Goal: Information Seeking & Learning: Check status

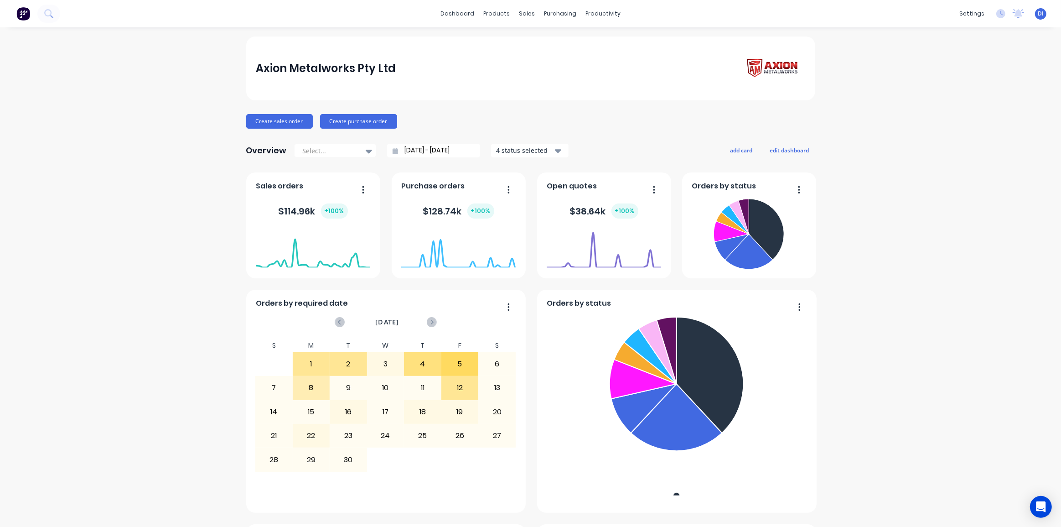
click at [166, 91] on div "Axion Metalworks Pty Ltd Create sales order Create purchase order Overview Sele…" at bounding box center [530, 508] width 1061 height 945
click at [554, 59] on div "Customers" at bounding box center [555, 62] width 33 height 8
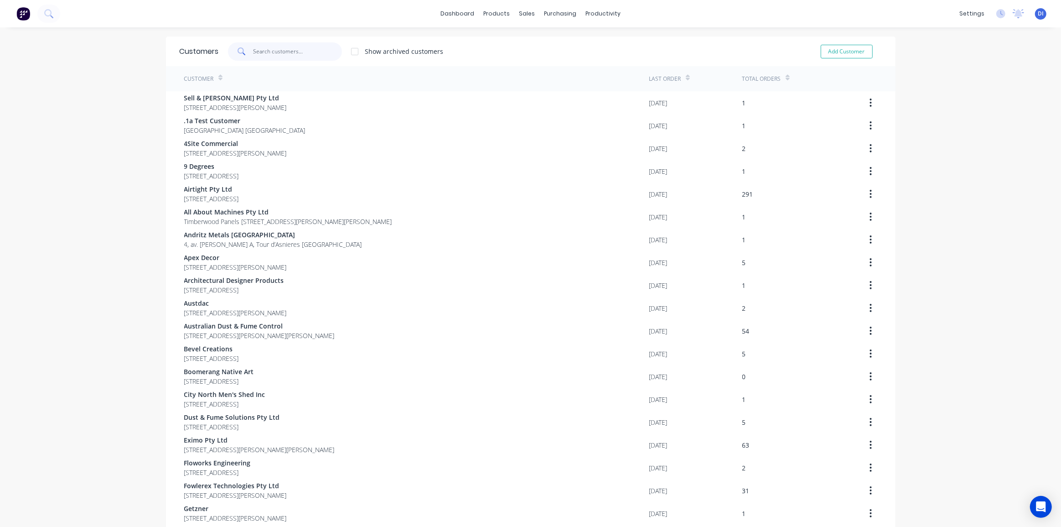
click at [274, 52] on input "text" at bounding box center [297, 51] width 89 height 18
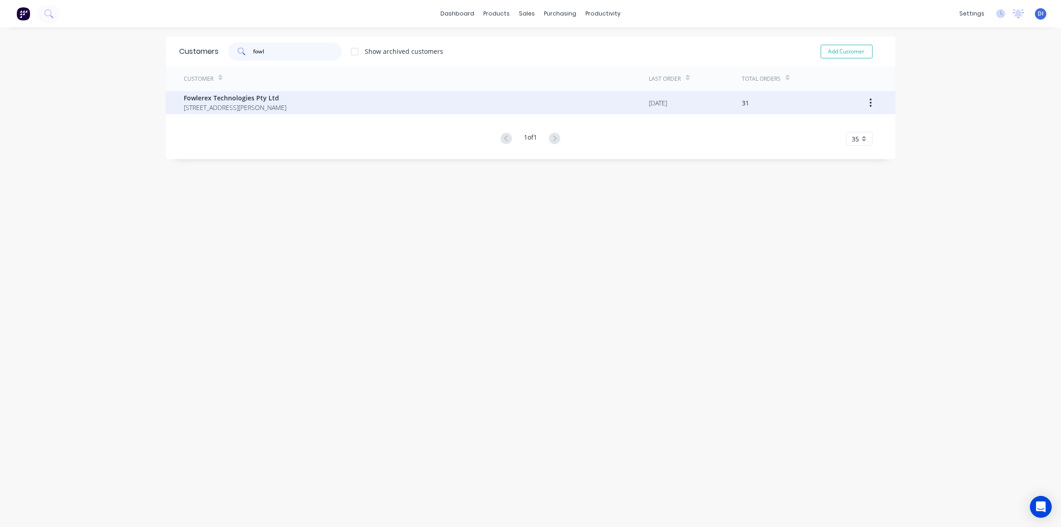
type input "fowl"
click at [287, 103] on span "13 Buller St North Parramatta New South Wales Australia 2151" at bounding box center [235, 108] width 103 height 10
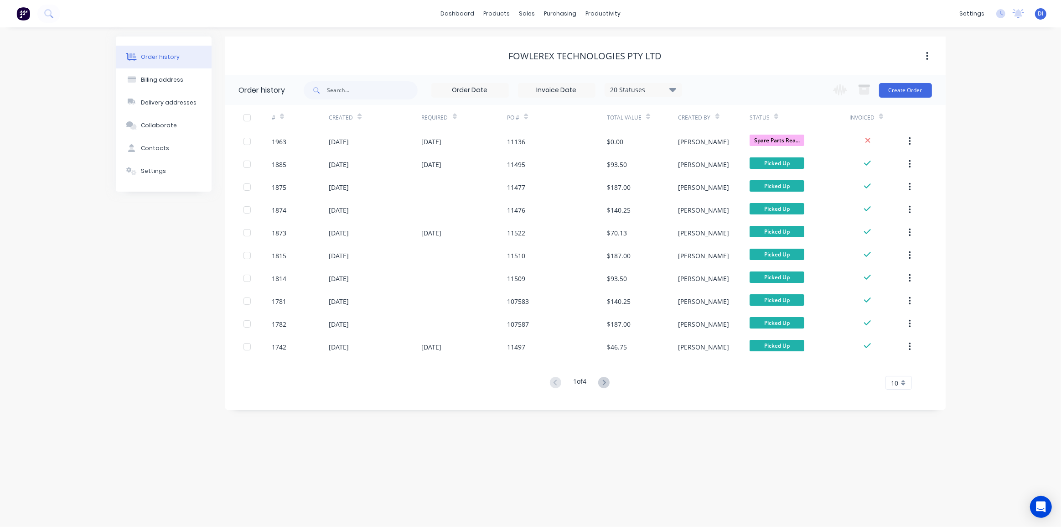
click at [964, 147] on div "Order history Billing address Delivery addresses Collaborate Contacts Settings …" at bounding box center [530, 276] width 1061 height 499
click at [896, 386] on span "10" at bounding box center [894, 383] width 7 height 10
click at [890, 492] on div "35" at bounding box center [899, 496] width 26 height 16
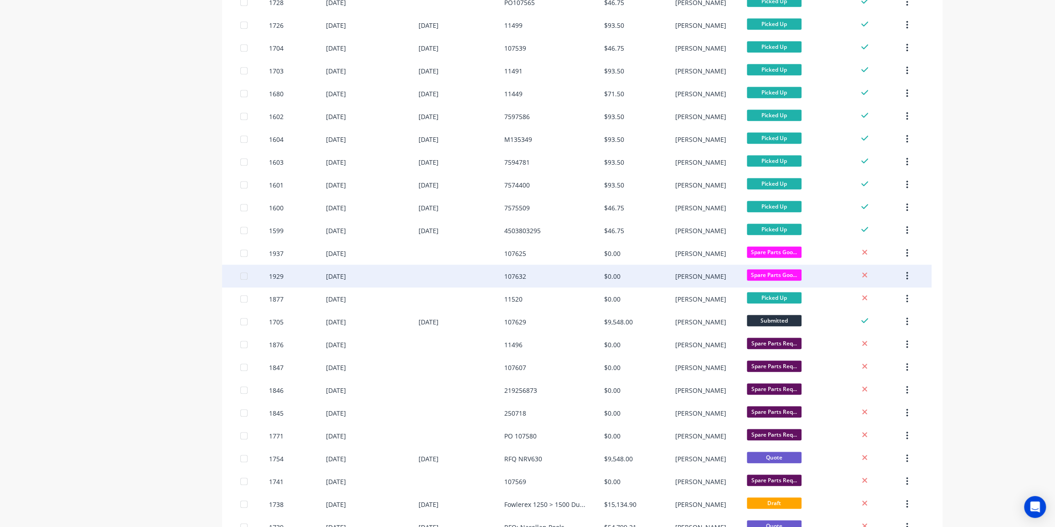
scroll to position [414, 0]
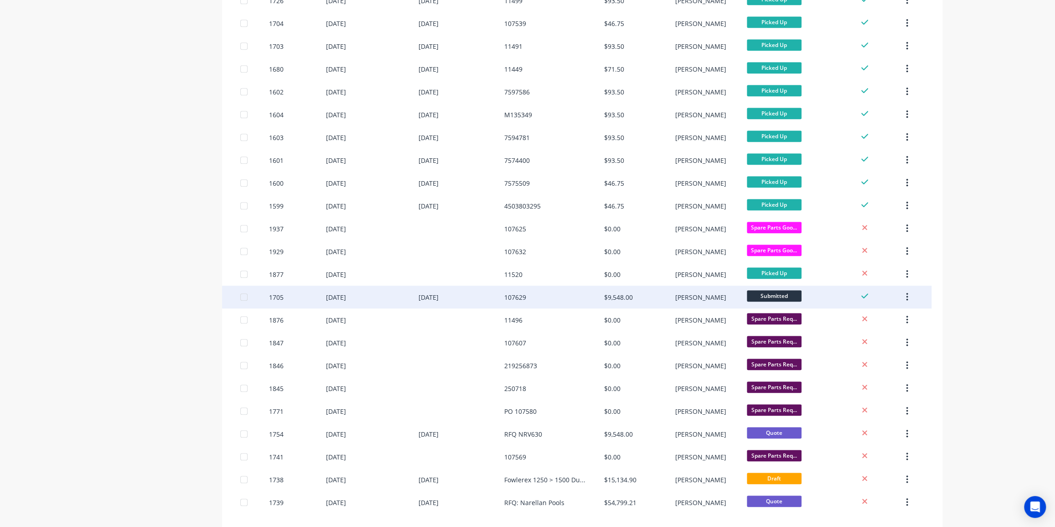
click at [579, 295] on div "107629" at bounding box center [554, 296] width 100 height 23
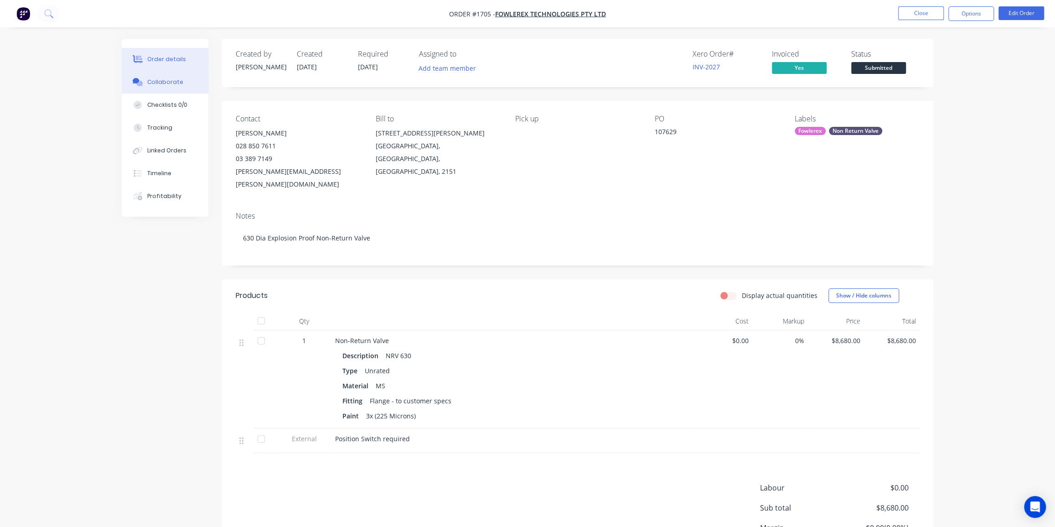
click at [167, 85] on div "Collaborate" at bounding box center [165, 82] width 36 height 8
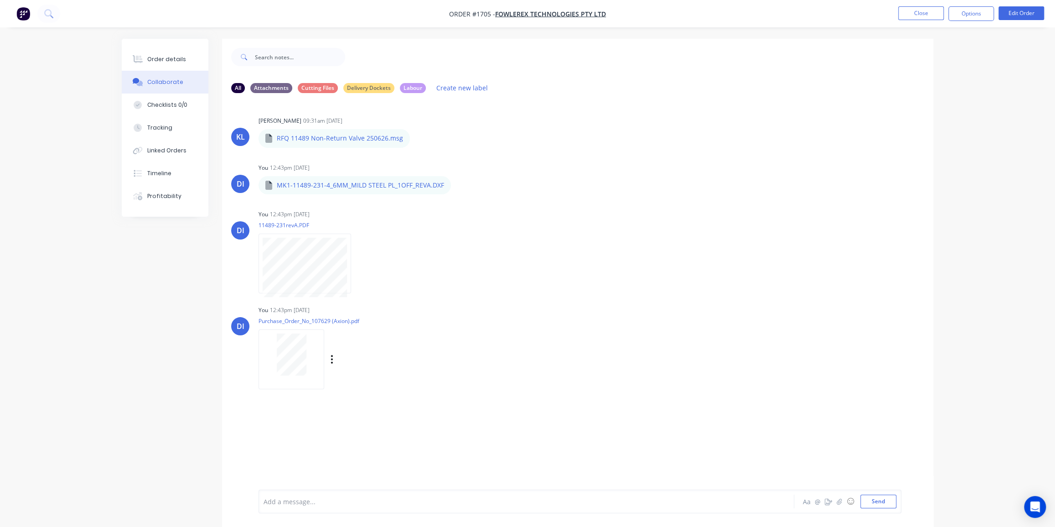
click at [306, 356] on div at bounding box center [291, 354] width 57 height 42
click at [152, 58] on div "Order details" at bounding box center [166, 59] width 39 height 8
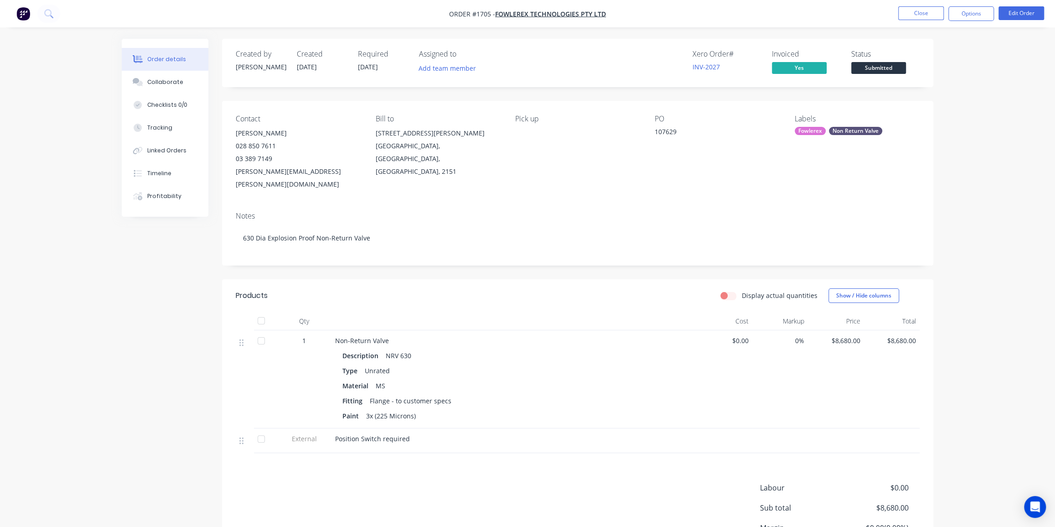
click at [21, 18] on img "button" at bounding box center [23, 14] width 14 height 14
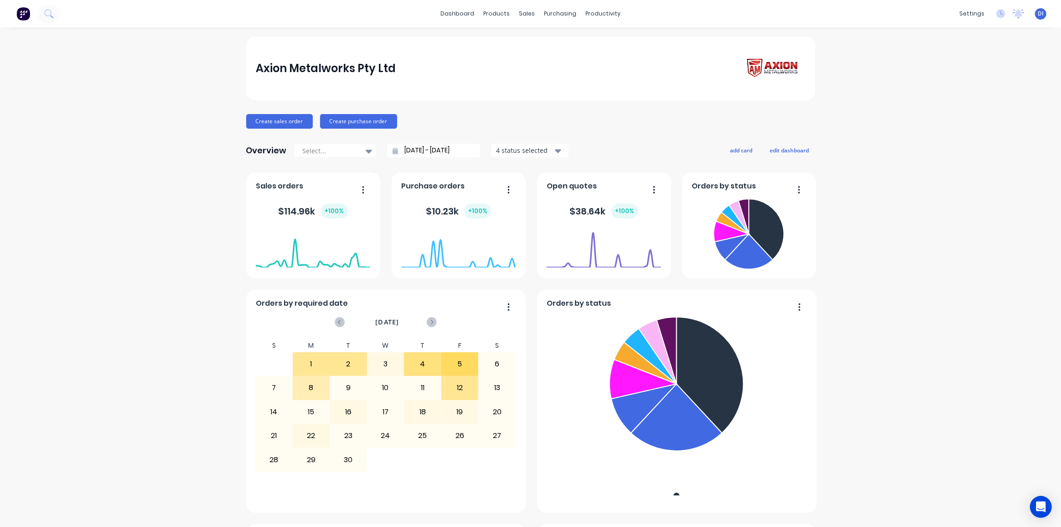
click at [421, 75] on div "Axion Metalworks Pty Ltd" at bounding box center [530, 69] width 549 height 26
click at [912, 116] on div "Axion Metalworks Pty Ltd Create sales order Create purchase order Overview Sele…" at bounding box center [530, 508] width 1061 height 945
click at [857, 46] on div "Axion Metalworks Pty Ltd Create sales order Create purchase order Overview Sele…" at bounding box center [530, 508] width 1061 height 945
click at [799, 33] on div "dashboard products sales purchasing productivity dashboard products Product Cat…" at bounding box center [530, 263] width 1061 height 527
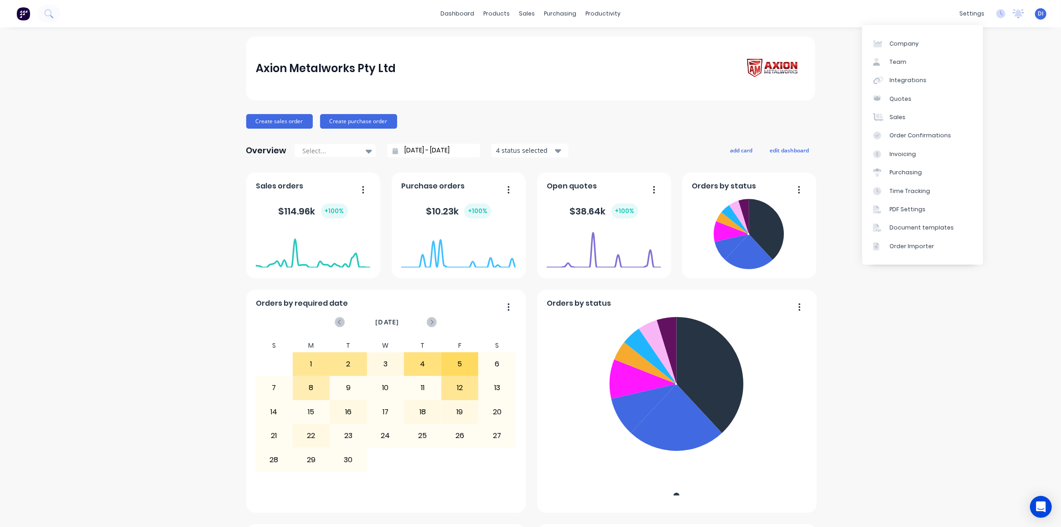
click at [1012, 88] on div "Axion Metalworks Pty Ltd Create sales order Create purchase order Overview Sele…" at bounding box center [530, 508] width 1061 height 945
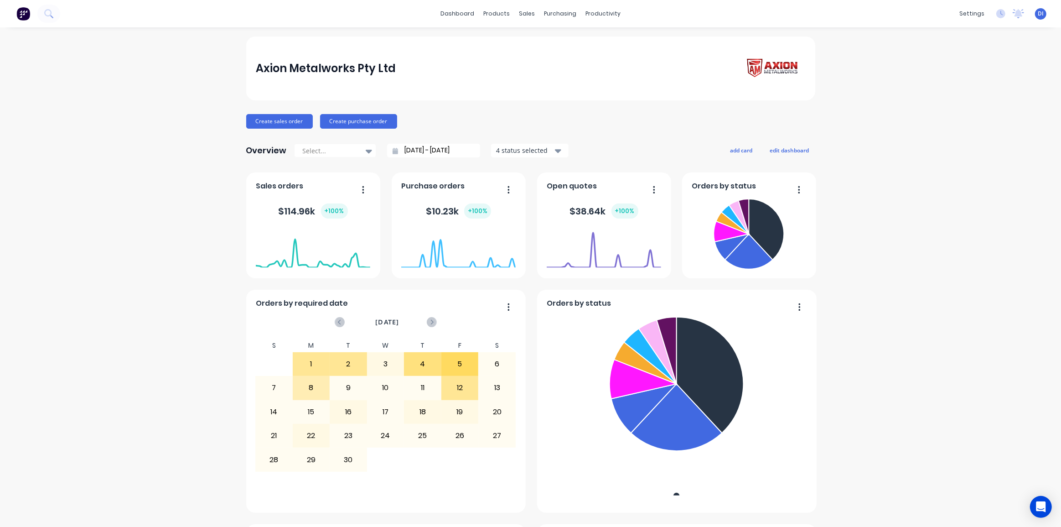
click at [738, 13] on div "dashboard products sales purchasing productivity dashboard products Product Cat…" at bounding box center [530, 13] width 1061 height 27
click at [934, 38] on div "Axion Metalworks Pty Ltd Create sales order Create purchase order Overview Sele…" at bounding box center [530, 508] width 1061 height 945
click at [935, 125] on div "Axion Metalworks Pty Ltd Create sales order Create purchase order Overview Sele…" at bounding box center [530, 508] width 1061 height 945
click at [917, 93] on div "Axion Metalworks Pty Ltd Create sales order Create purchase order Overview Sele…" at bounding box center [530, 508] width 1061 height 945
click at [47, 14] on icon at bounding box center [48, 13] width 9 height 9
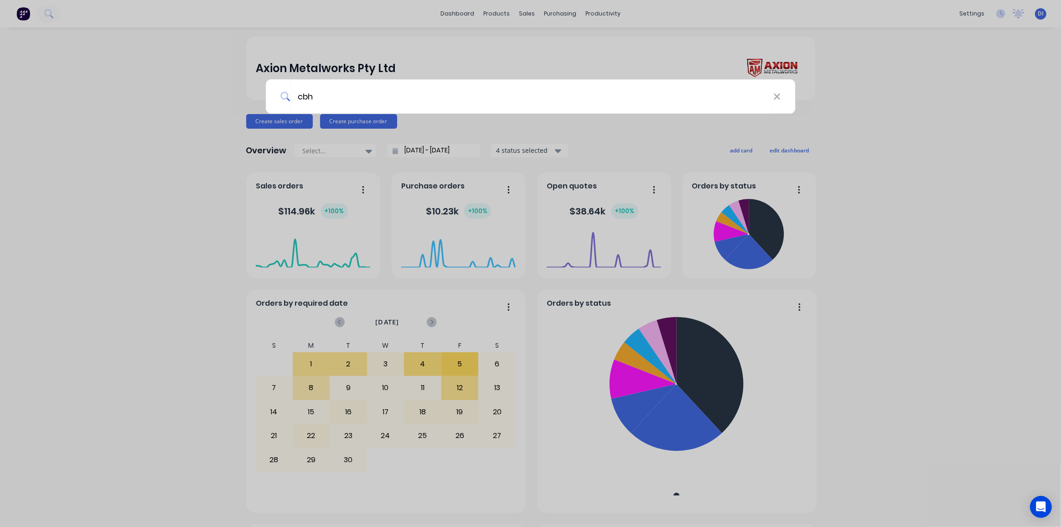
click at [46, 14] on div "cbh" at bounding box center [530, 263] width 1061 height 527
click at [52, 13] on icon at bounding box center [48, 13] width 9 height 9
click at [50, 9] on button at bounding box center [48, 14] width 23 height 18
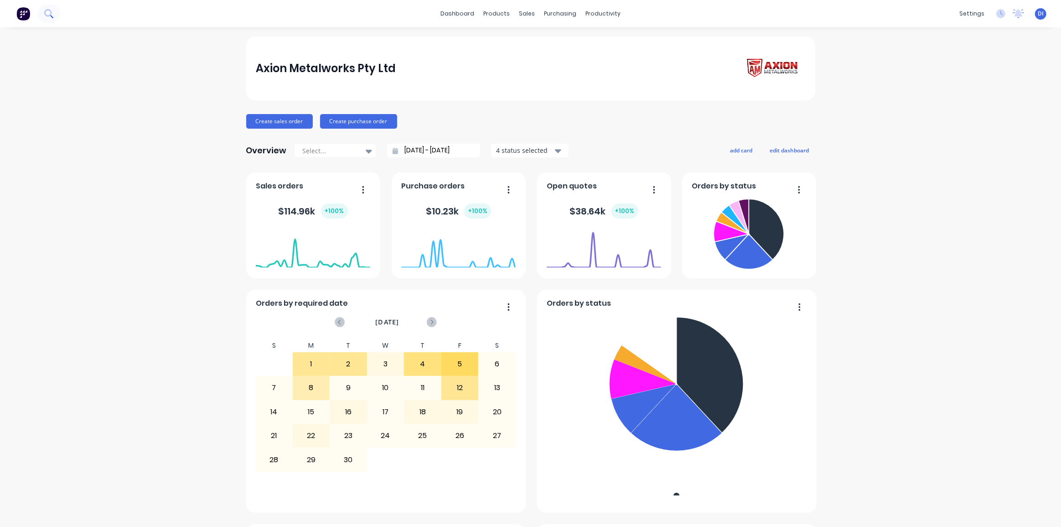
click at [47, 7] on button at bounding box center [48, 14] width 23 height 18
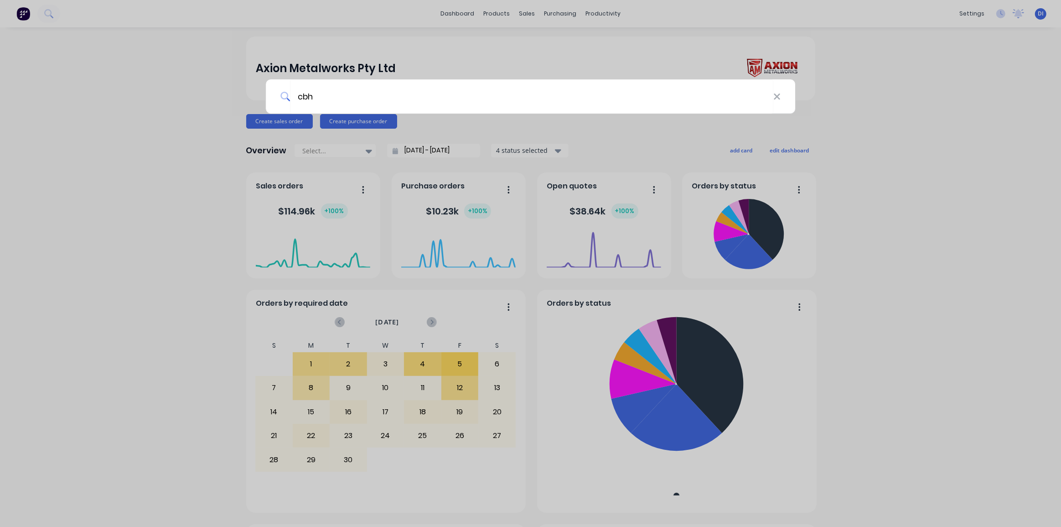
type input "cbh"
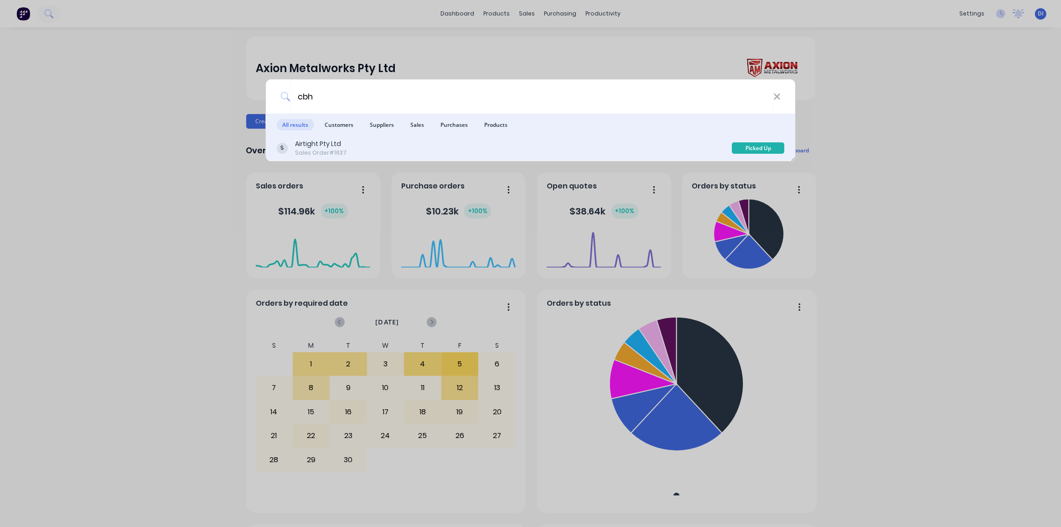
click at [546, 145] on div "Airtight Pty Ltd Sales Order #1637" at bounding box center [504, 148] width 455 height 18
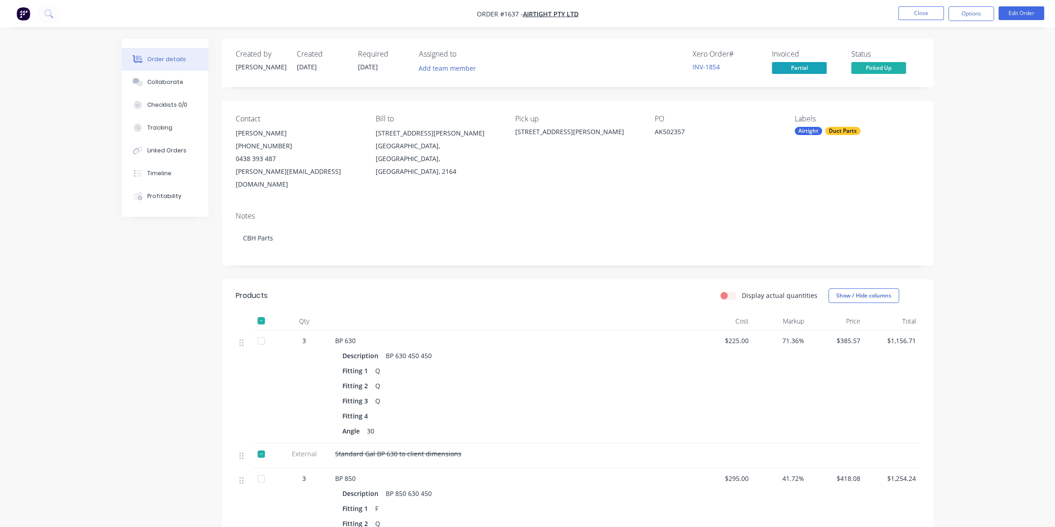
click at [797, 95] on div "$ 8706.42" at bounding box center [829, 100] width 96 height 10
click at [975, 8] on button "Options" at bounding box center [971, 13] width 46 height 15
drag, startPoint x: 934, startPoint y: 54, endPoint x: 1021, endPoint y: 105, distance: 100.7
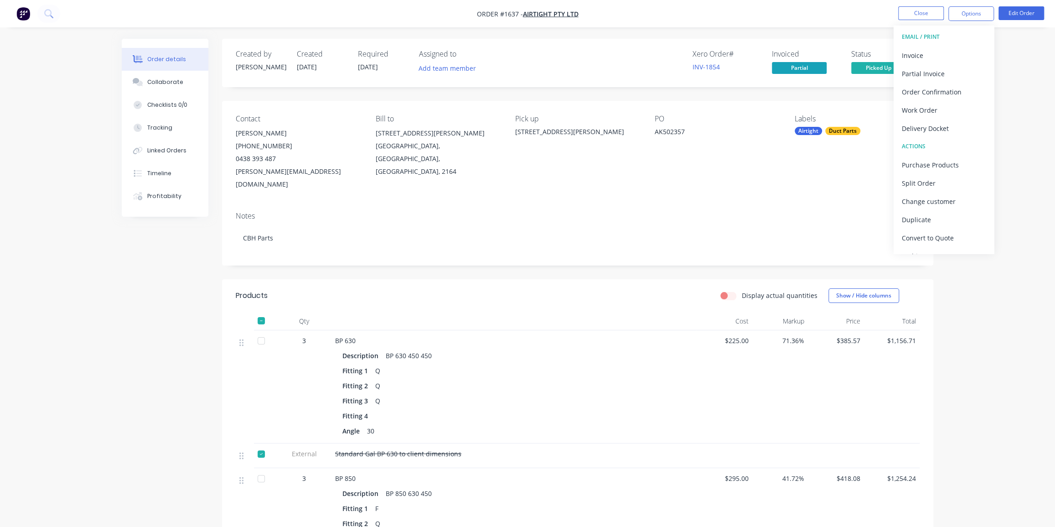
click at [167, 171] on div "Timeline" at bounding box center [159, 173] width 24 height 8
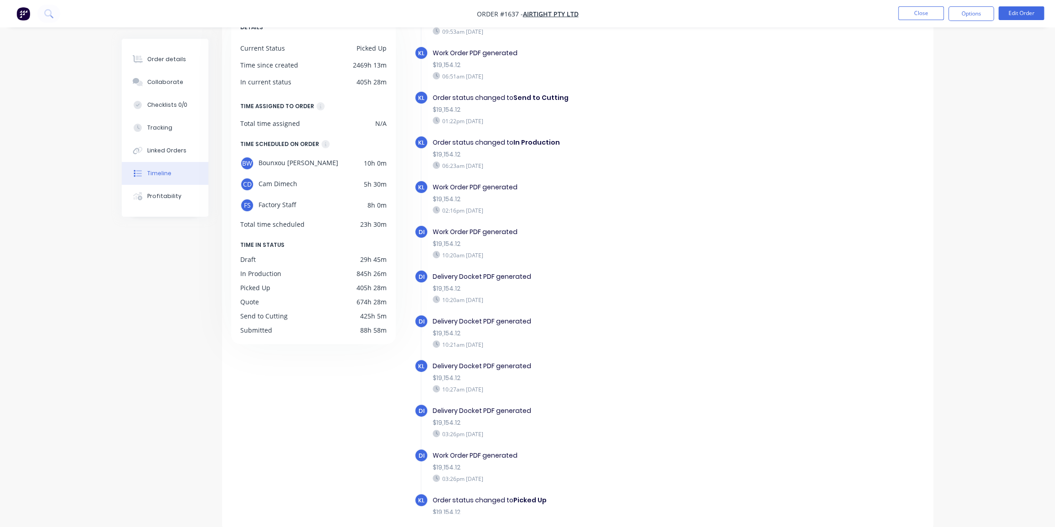
scroll to position [1299, 0]
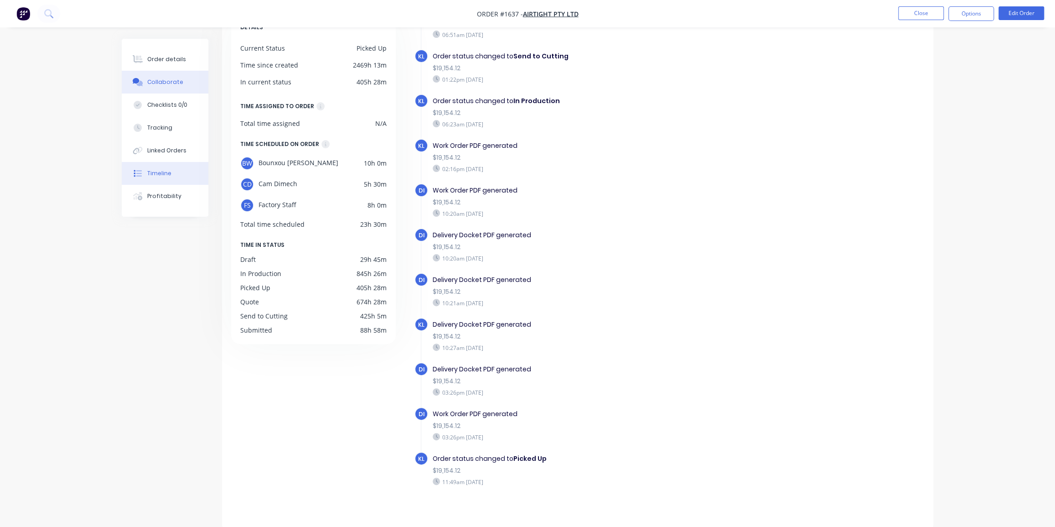
click at [176, 88] on button "Collaborate" at bounding box center [165, 82] width 87 height 23
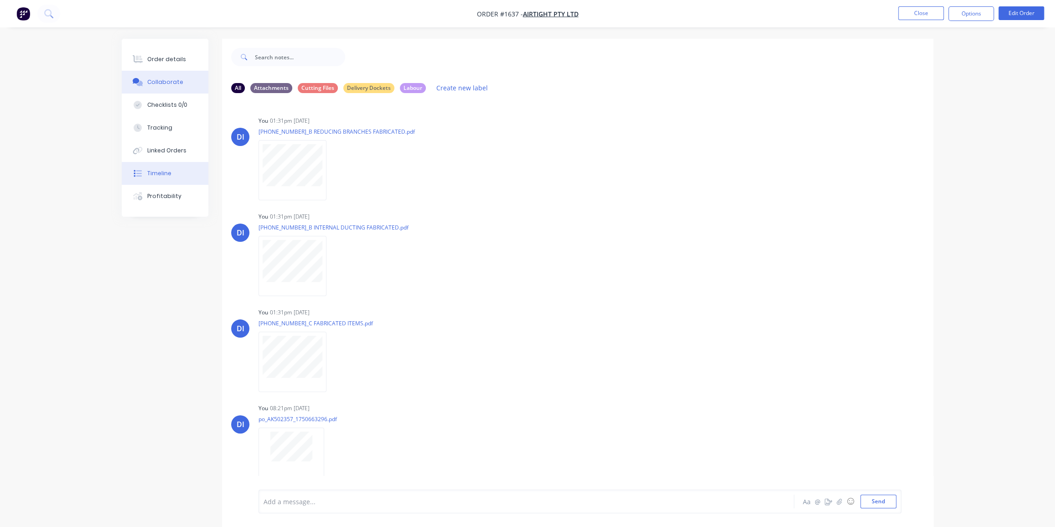
click at [157, 176] on div "Timeline" at bounding box center [159, 173] width 24 height 8
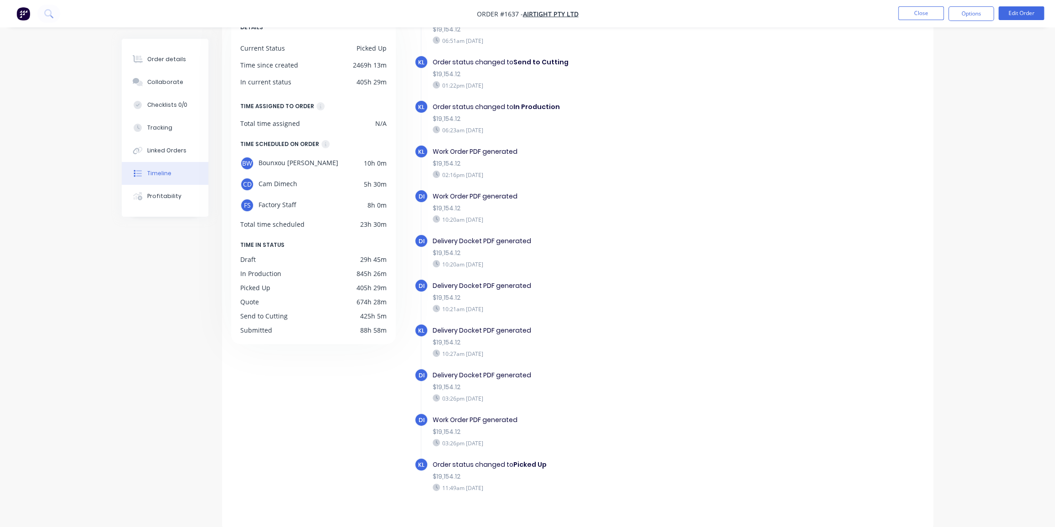
scroll to position [1299, 0]
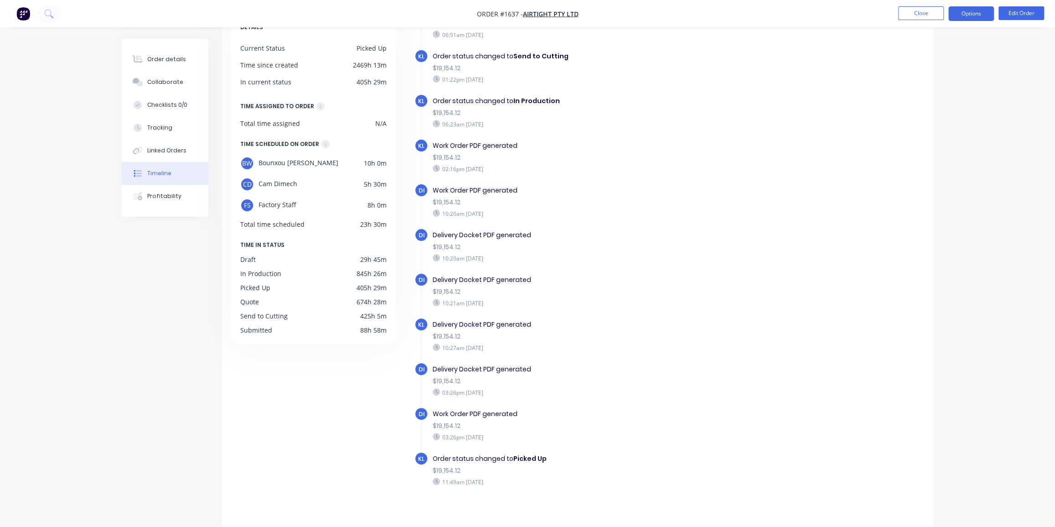
click at [971, 15] on button "Options" at bounding box center [971, 13] width 46 height 15
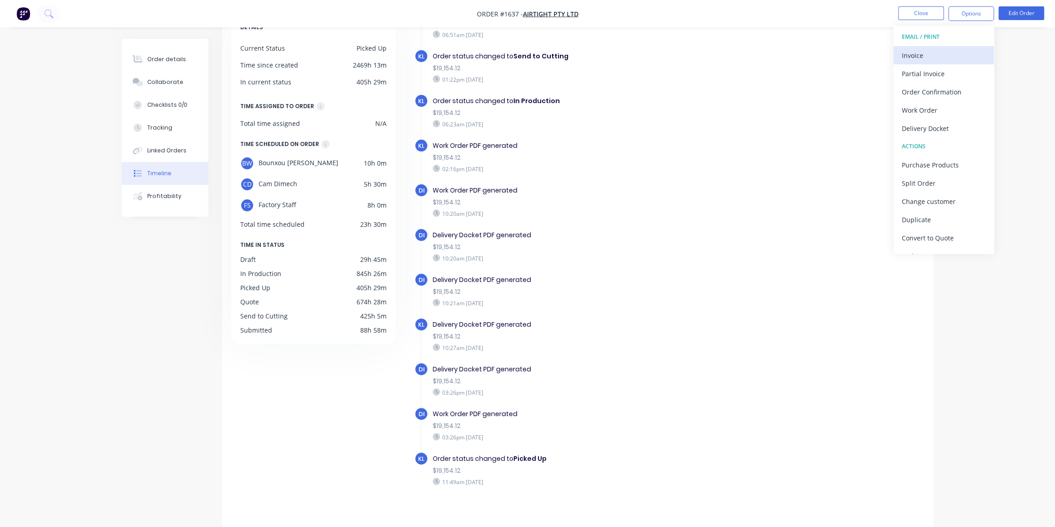
click at [941, 51] on div "Invoice" at bounding box center [944, 55] width 84 height 13
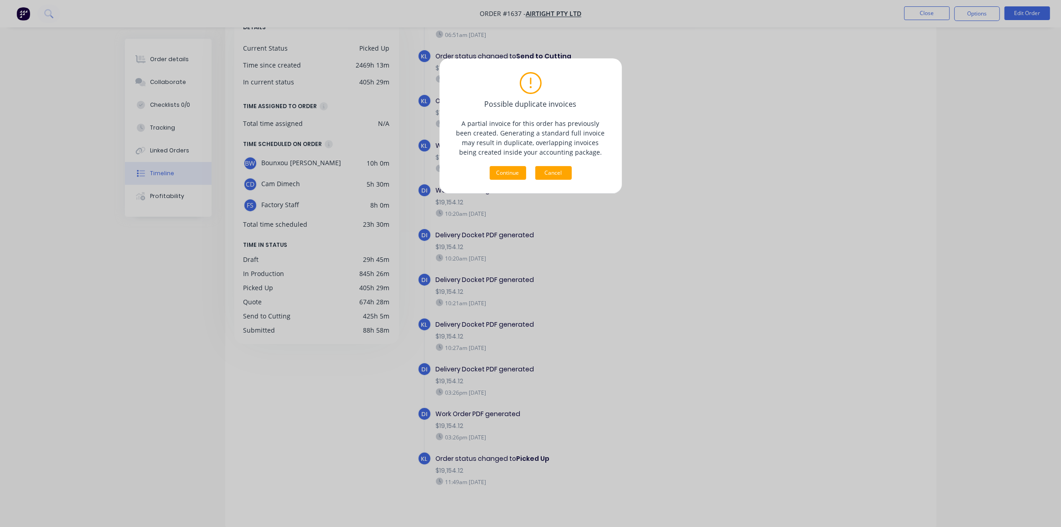
click at [560, 173] on button "Cancel" at bounding box center [553, 173] width 36 height 14
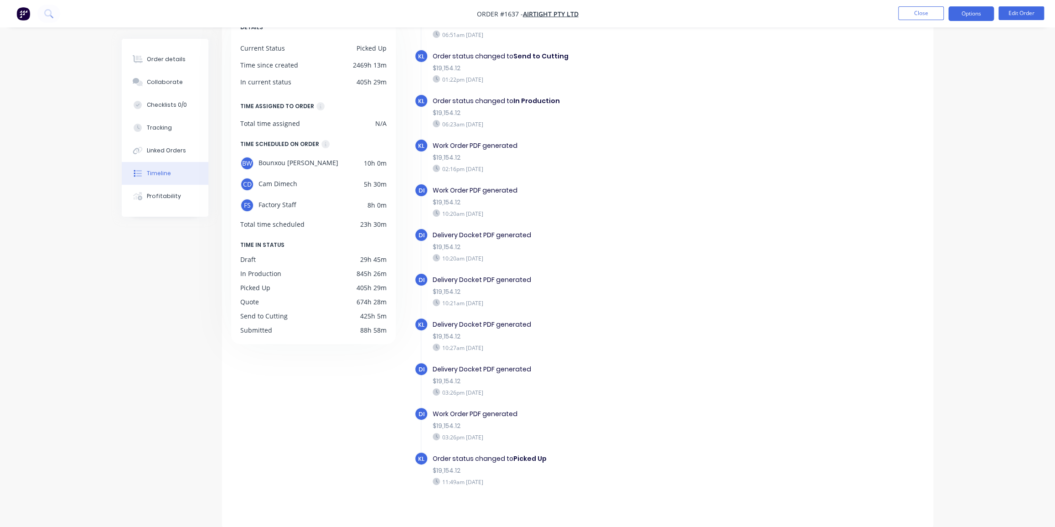
click at [964, 12] on button "Options" at bounding box center [971, 13] width 46 height 15
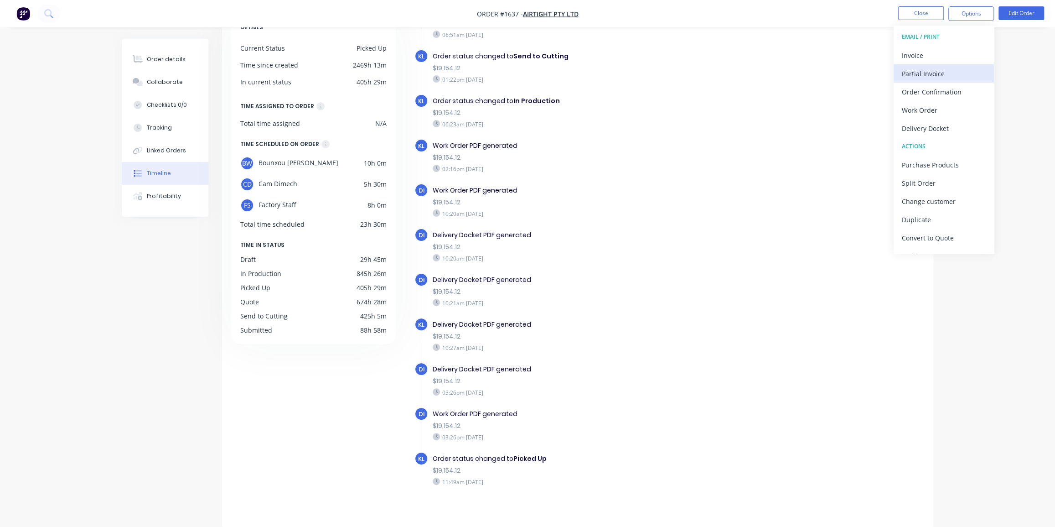
click at [934, 69] on div "Partial Invoice" at bounding box center [944, 73] width 84 height 13
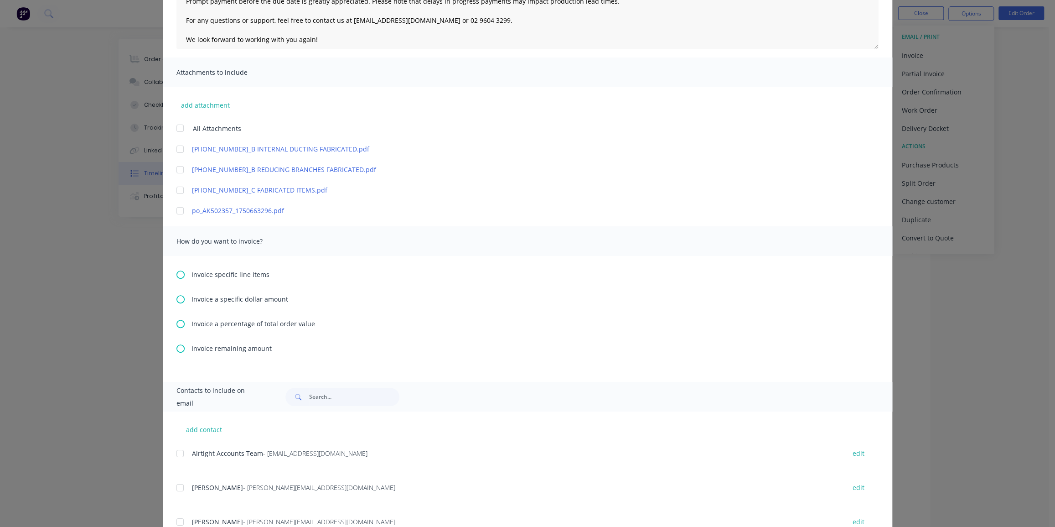
scroll to position [207, 0]
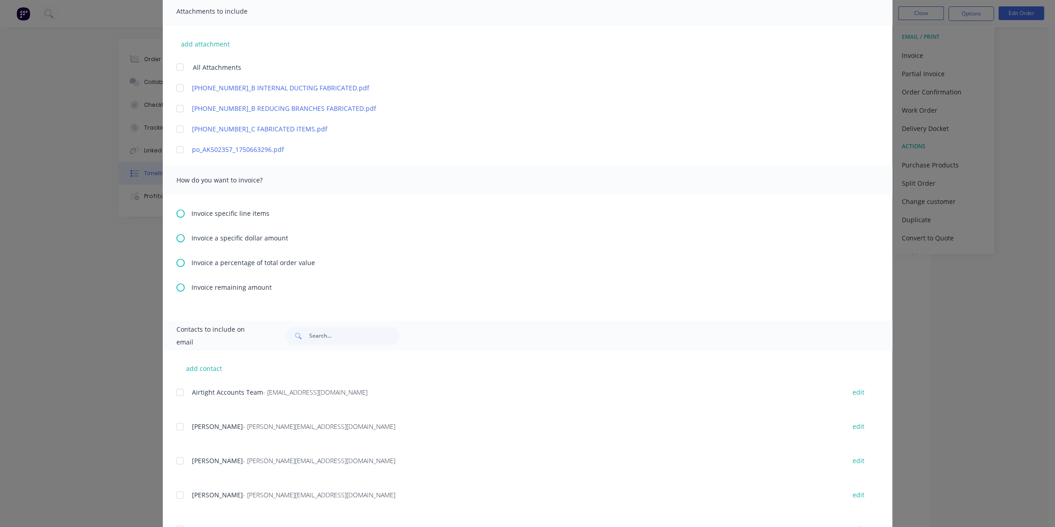
click at [181, 287] on icon at bounding box center [180, 287] width 8 height 8
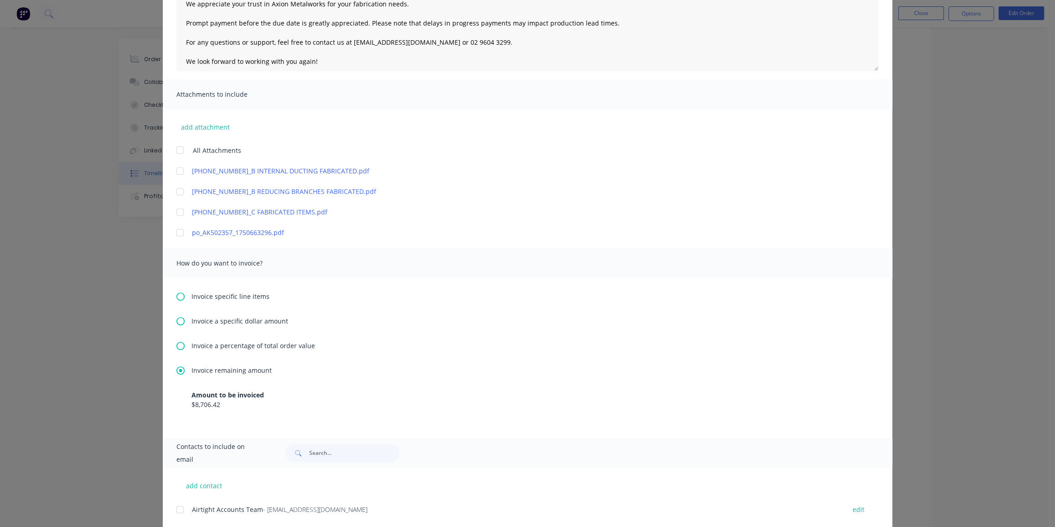
scroll to position [166, 0]
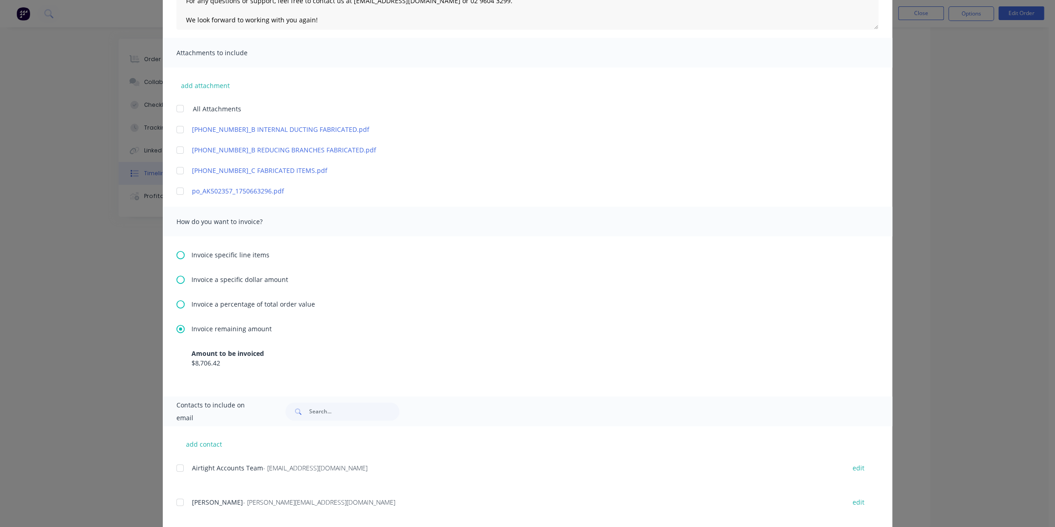
click at [178, 191] on div at bounding box center [180, 191] width 18 height 18
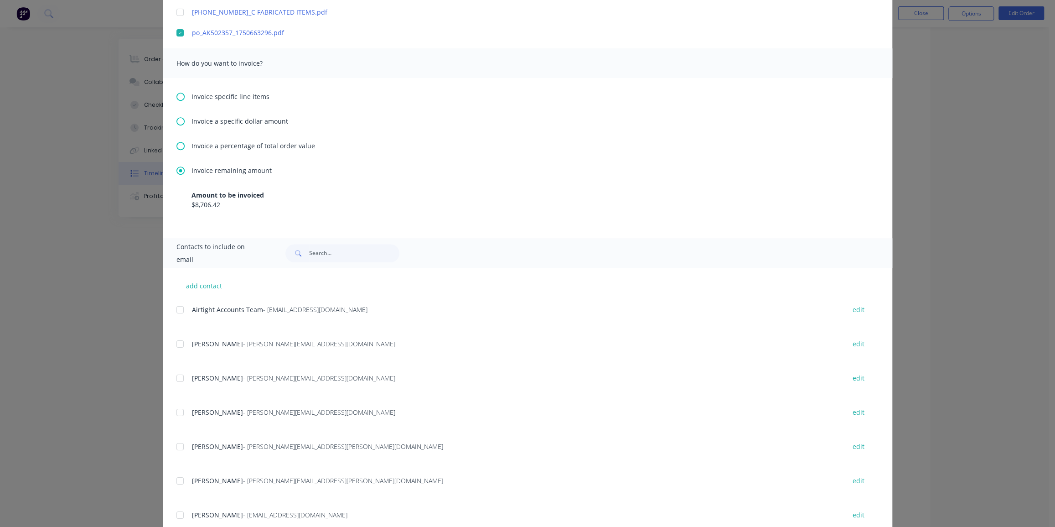
scroll to position [331, 0]
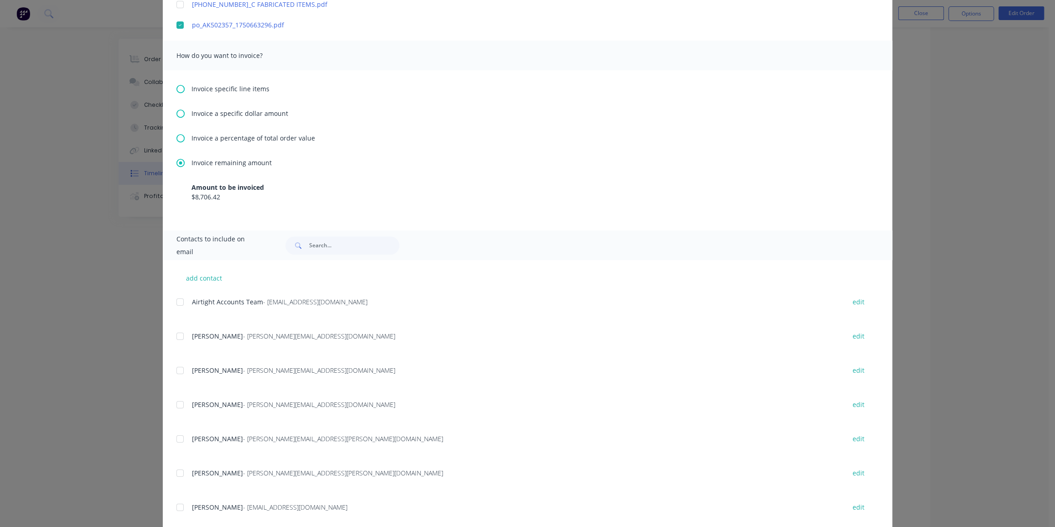
click at [177, 302] on div at bounding box center [180, 302] width 18 height 18
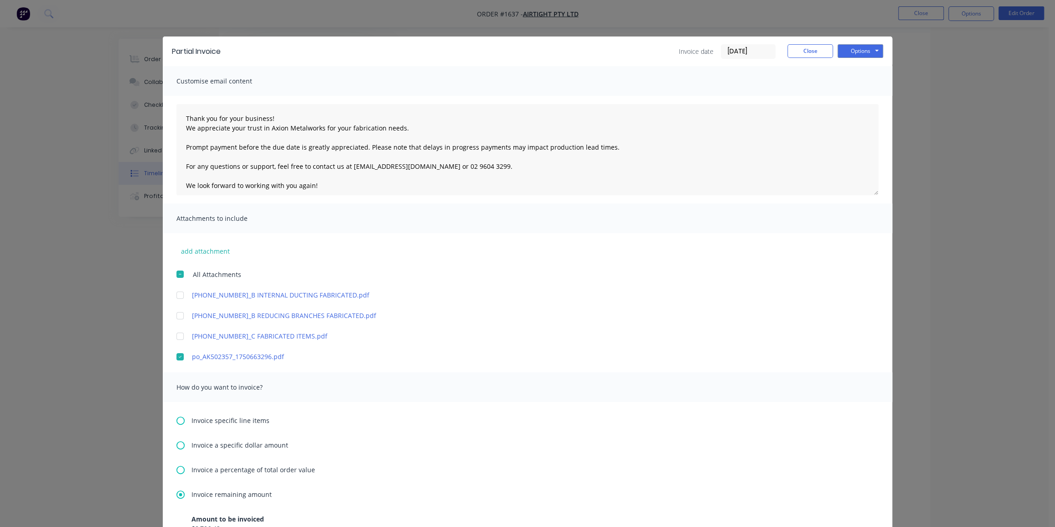
scroll to position [23, 0]
click at [739, 50] on input "08/09/25" at bounding box center [748, 52] width 54 height 14
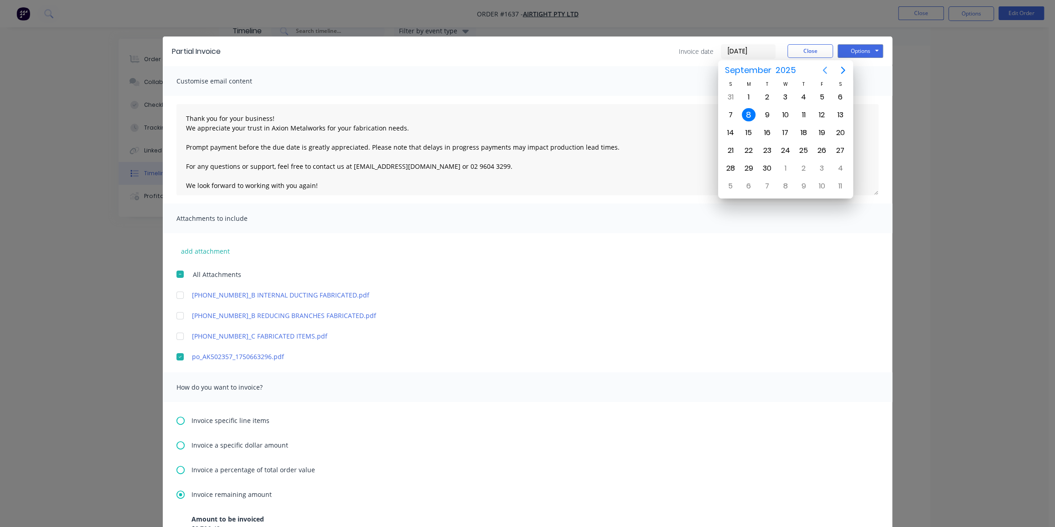
click at [826, 69] on icon "Previous page" at bounding box center [824, 70] width 11 height 11
click at [770, 113] on div "5" at bounding box center [767, 115] width 14 height 14
type input "05/08/25"
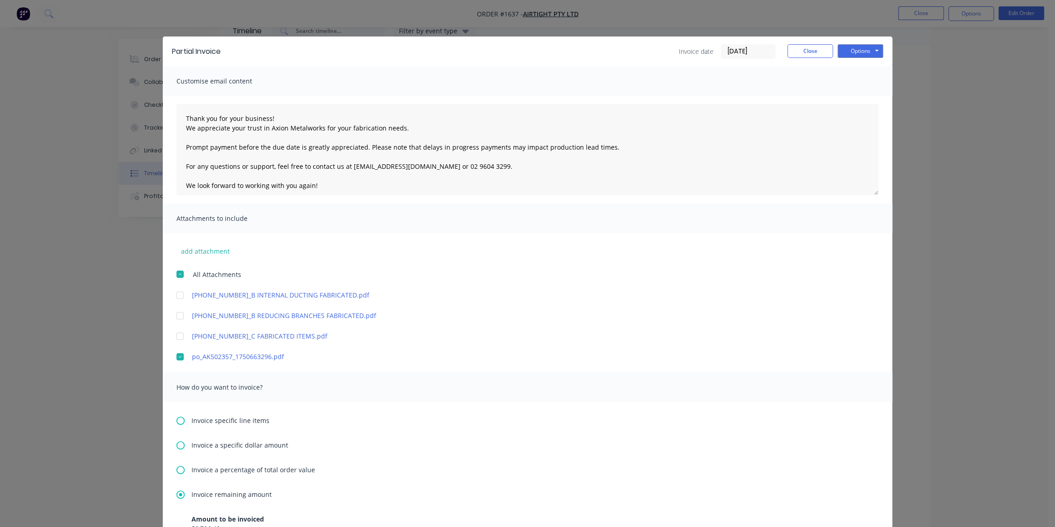
click at [643, 73] on div "Customise email content" at bounding box center [527, 81] width 729 height 30
click at [862, 54] on button "Options" at bounding box center [861, 51] width 46 height 14
click at [859, 99] on button "Email" at bounding box center [867, 97] width 58 height 15
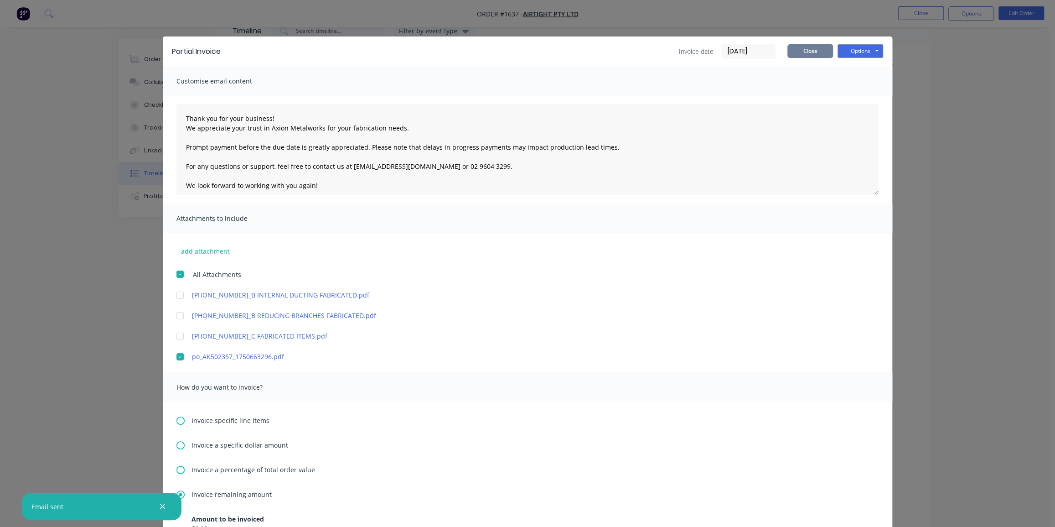
click at [812, 52] on button "Close" at bounding box center [810, 51] width 46 height 14
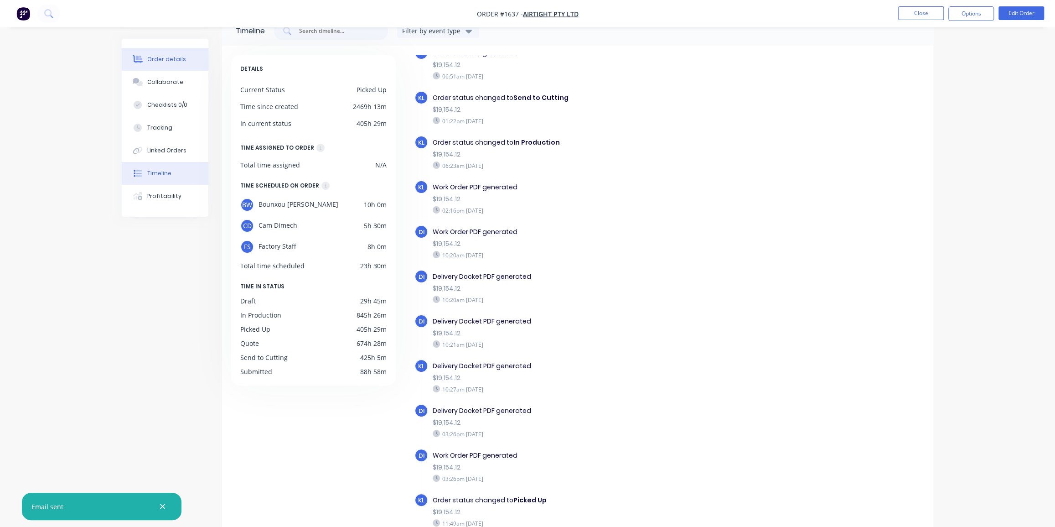
click at [172, 56] on div "Order details" at bounding box center [166, 59] width 39 height 8
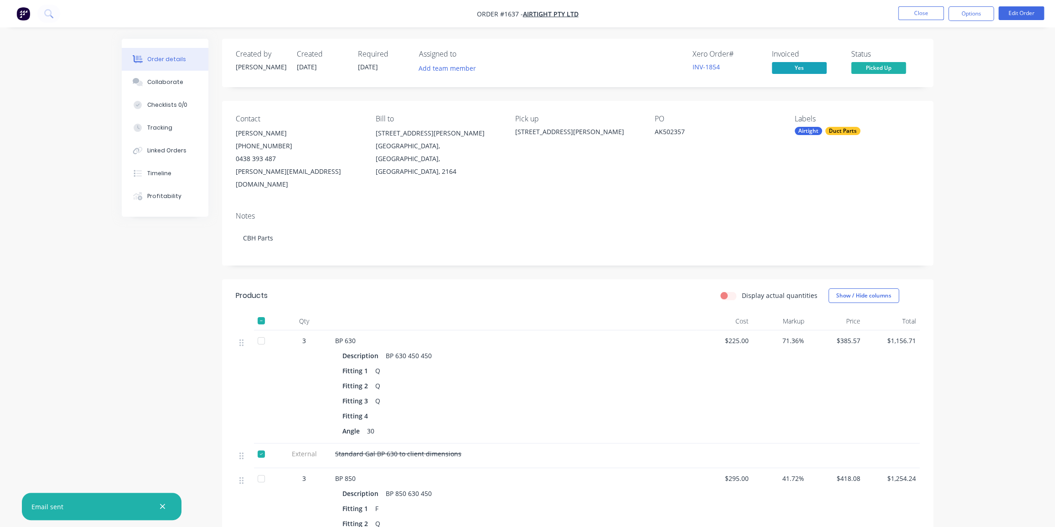
click at [24, 9] on img "button" at bounding box center [23, 14] width 14 height 14
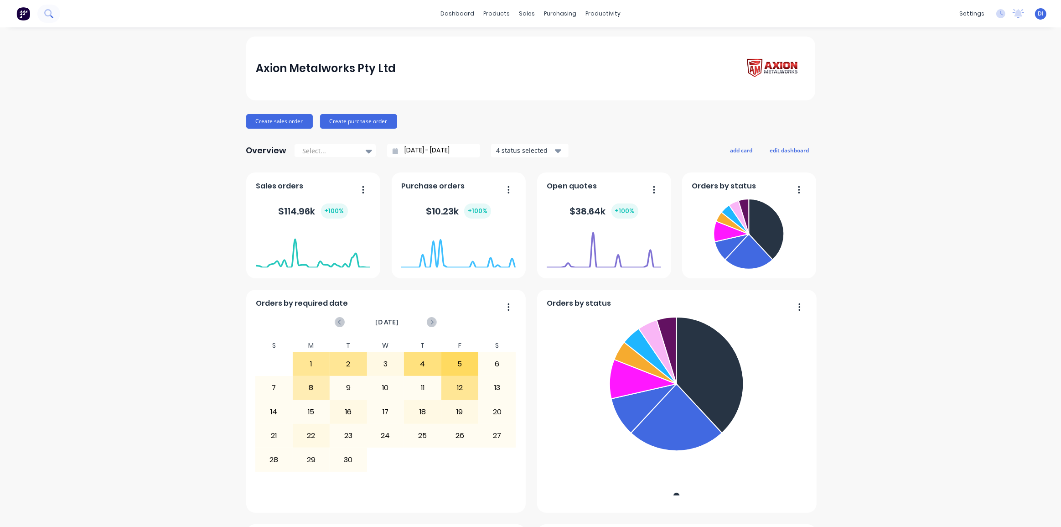
click at [56, 14] on button at bounding box center [48, 14] width 23 height 18
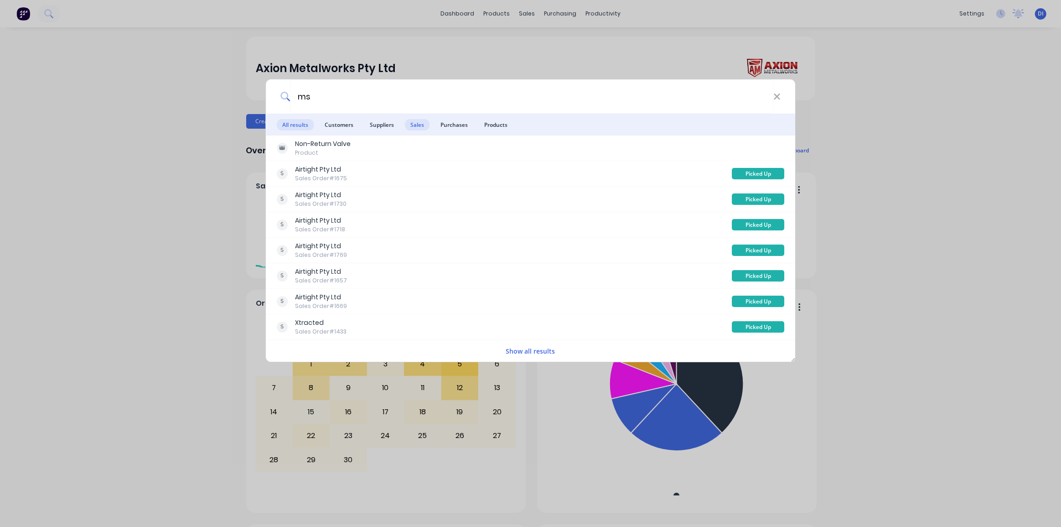
type input "ms"
click at [423, 124] on span "Sales" at bounding box center [417, 124] width 25 height 11
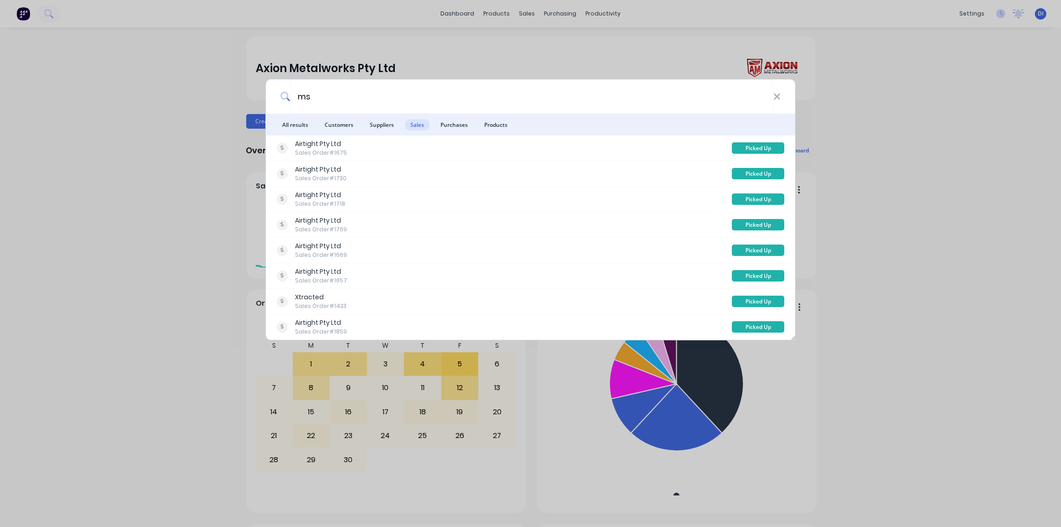
click at [518, 13] on div "ms All results Customers Suppliers Sales Purchases Products Airtight Pty Ltd Sa…" at bounding box center [530, 263] width 1061 height 527
click at [629, 43] on div "Axion Metalworks Pty Ltd" at bounding box center [530, 68] width 569 height 64
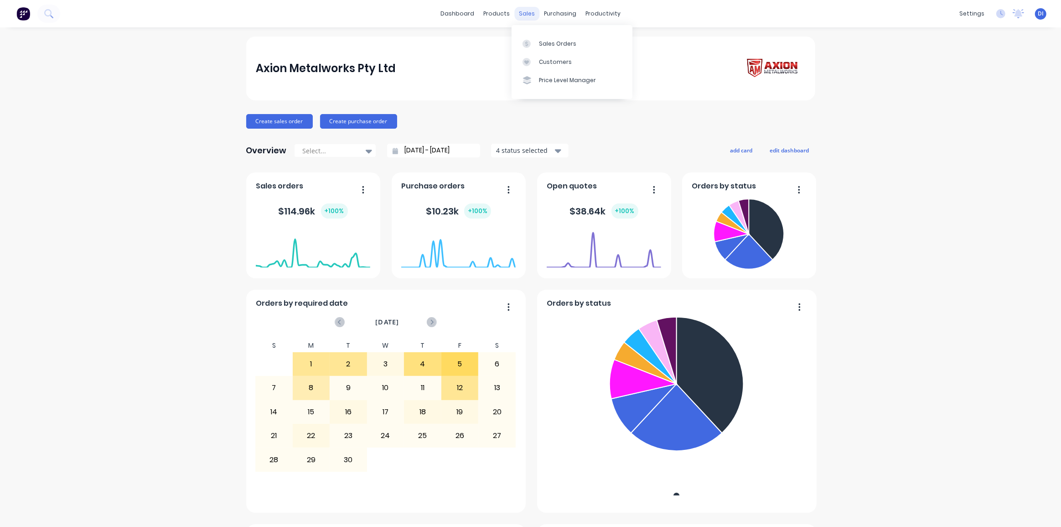
click at [524, 16] on div "sales" at bounding box center [526, 14] width 25 height 14
click at [570, 55] on link "Customers" at bounding box center [572, 62] width 121 height 18
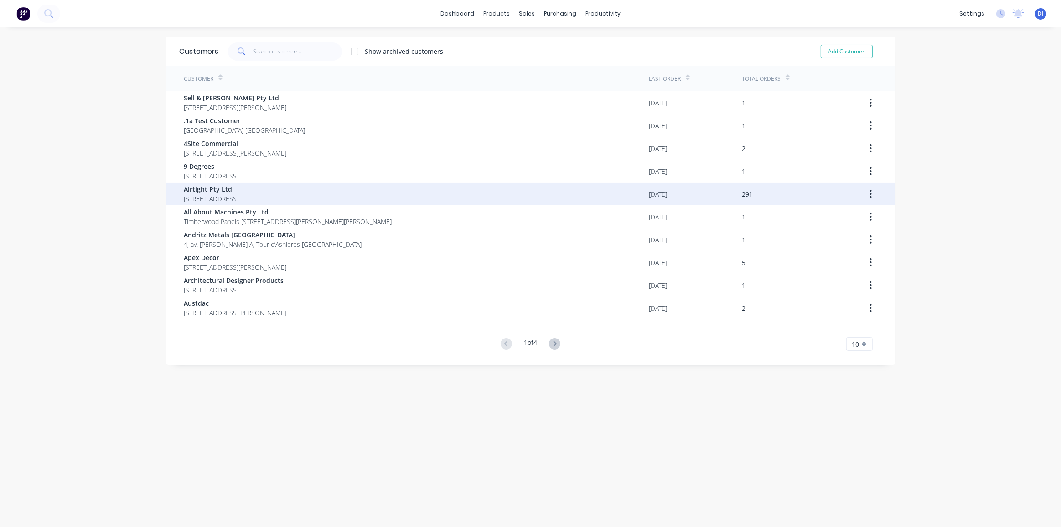
click at [239, 191] on span "Airtight Pty Ltd" at bounding box center [211, 189] width 55 height 10
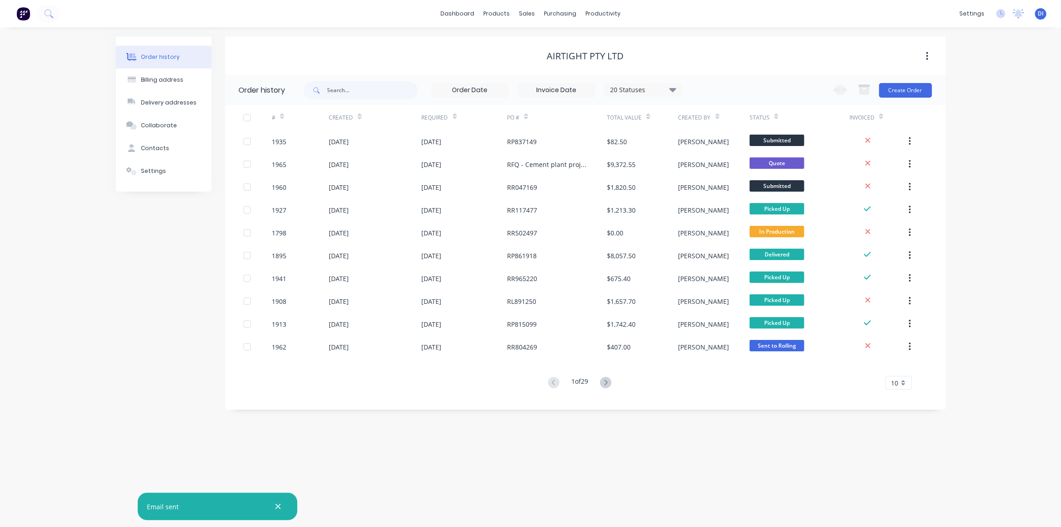
click at [897, 382] on span "10" at bounding box center [894, 383] width 7 height 10
click at [903, 498] on div "35" at bounding box center [899, 496] width 26 height 16
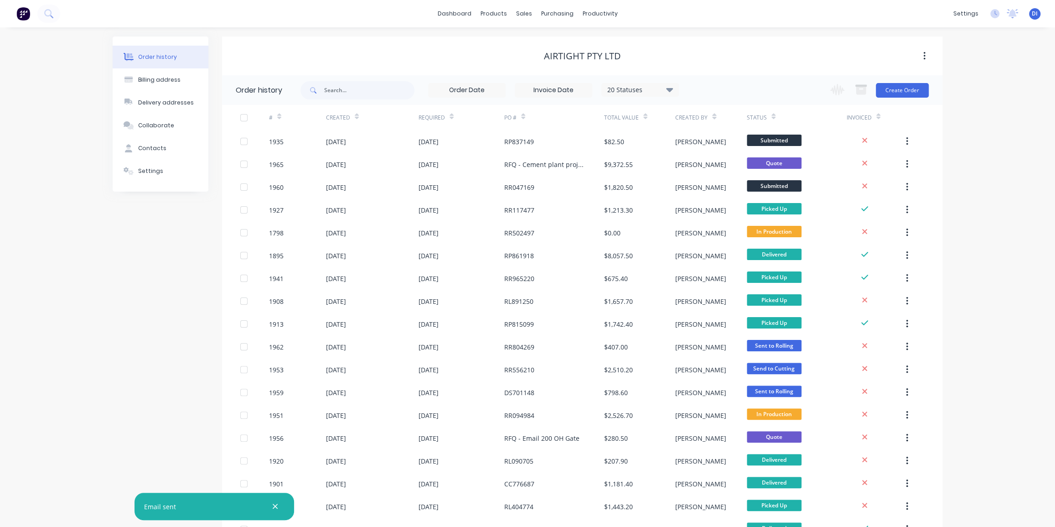
click at [976, 194] on div "Order history Billing address Delivery addresses Collaborate Contacts Settings …" at bounding box center [527, 507] width 1055 height 961
click at [663, 87] on div "20 Statuses" at bounding box center [640, 90] width 77 height 10
click at [664, 87] on div "20 Statuses" at bounding box center [640, 90] width 77 height 10
click at [715, 195] on label at bounding box center [715, 195] width 0 height 0
click at [715, 200] on input "checkbox" at bounding box center [718, 199] width 7 height 9
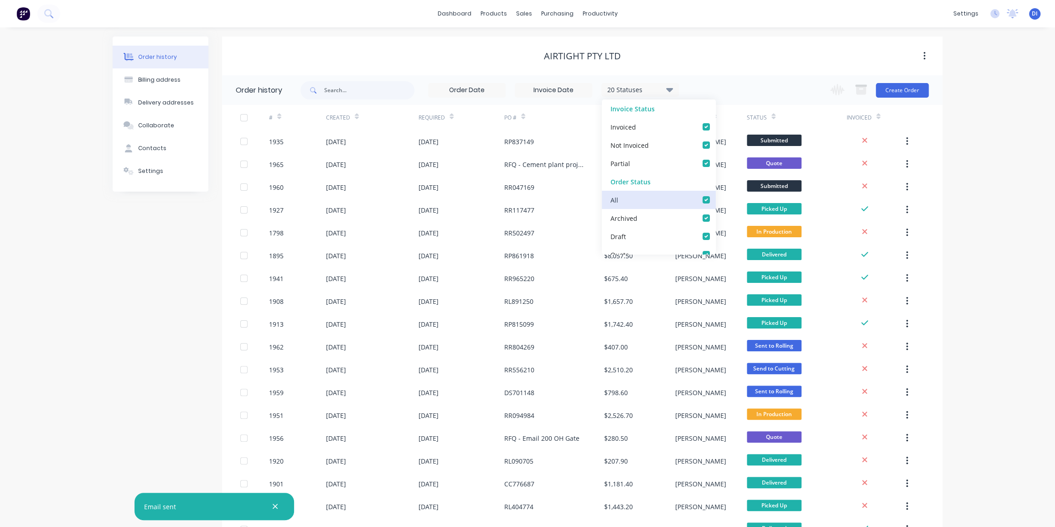
checkbox input "true"
click at [715, 195] on label at bounding box center [715, 195] width 0 height 0
click at [715, 200] on input "checkbox" at bounding box center [718, 199] width 7 height 9
checkbox input "false"
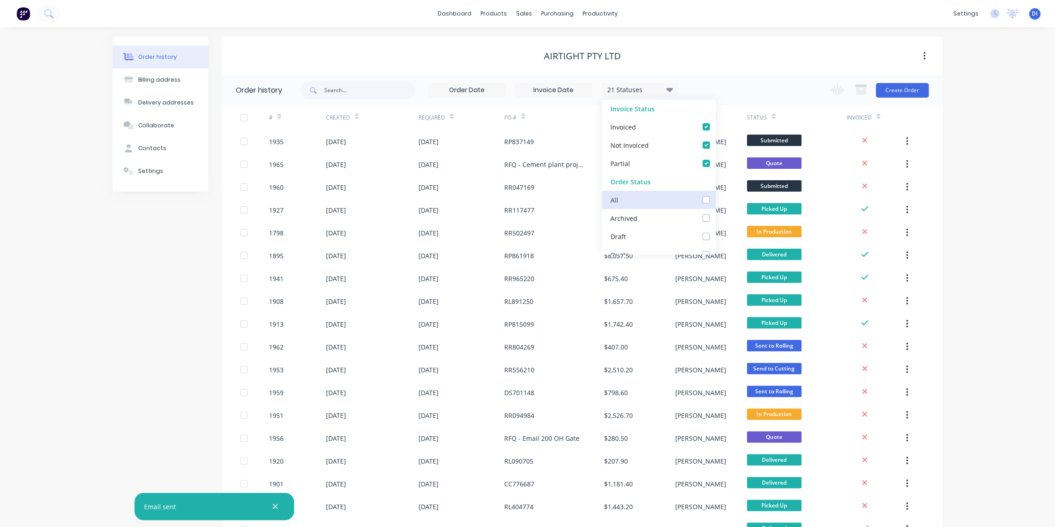
checkbox input "false"
checkbox Supplier_checkbox_bf0060dd-1dce-439b-959b-a3e8d4236b7fundefined "false"
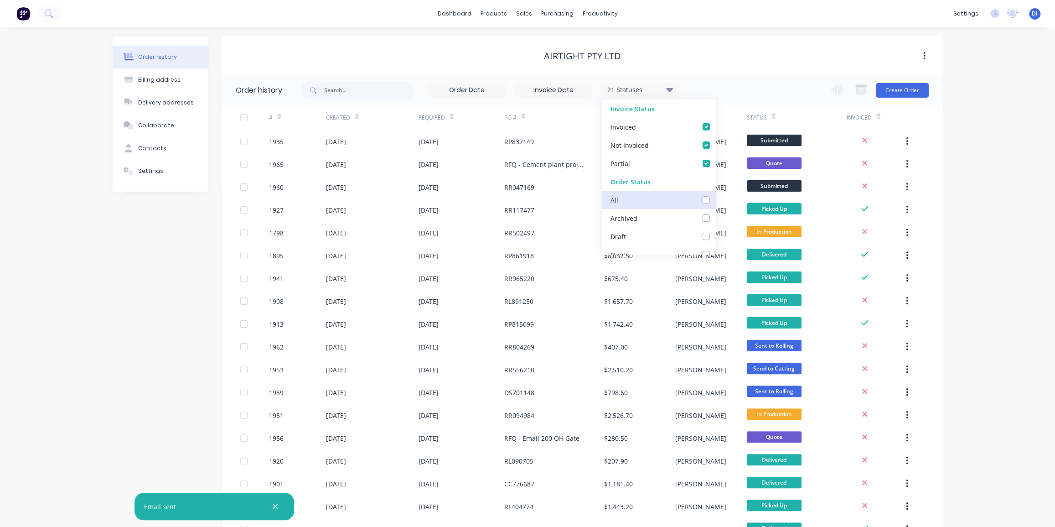
checkbox Cutting_checkbox_79fc8370-49d1-45a9-b55c-1fc69371c636undefined "false"
checkbox Rolling_checkbox_d4c2eb54-bec8-4fc6-8d71-a67cce085be4undefined "false"
checkbox Production_checkbox_5ee1bc50-7d7c-457a-82fa-c5c2a10a59e4undefined "false"
checkbox check_checkbox_640f8836-799c-4a19-bd22-ac5b78cdc842undefined "false"
checkbox Up_checkbox_2db9320d-dc39-4ea5-a987-d99186212894undefined "false"
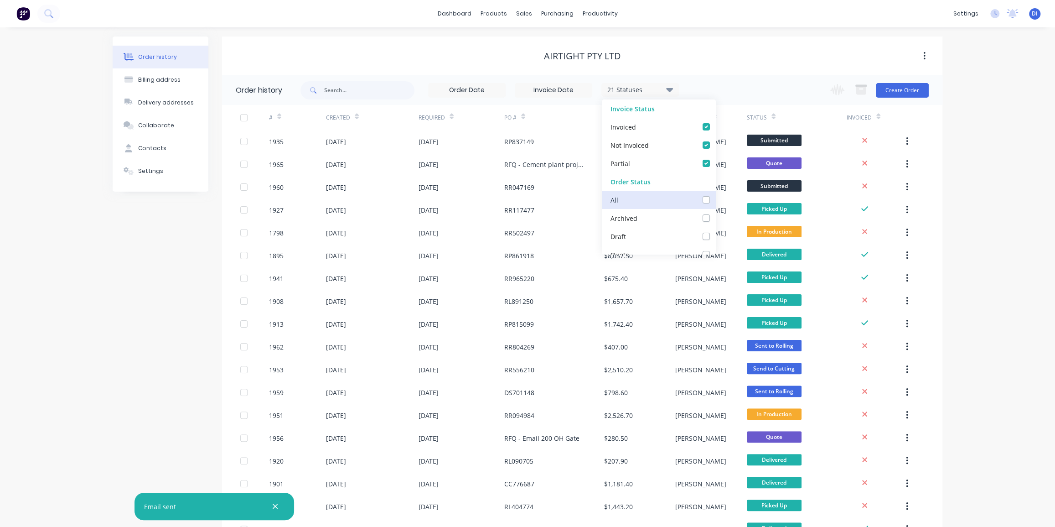
checkbox Delivery_checkbox_ca139be5-4275-4c51-a5d5-82deef6d63cdundefined "false"
checkbox Assembled_checkbox_6a670c1f-0b5b-4335-8c31-6e6ddd83e1fbundefined "false"
checkbox Sent_checkbox_8388205c-9108-40c0-8add-fb5e121a6c10undefined "false"
checkbox Sent_checkbox_440edcfa-aab1-4020-813c-ac30404e4aeeundefined "false"
checkbox Requested_checkbox_7d732eca-cd28-4415-97fe-51d4bb57bf7bundefined "false"
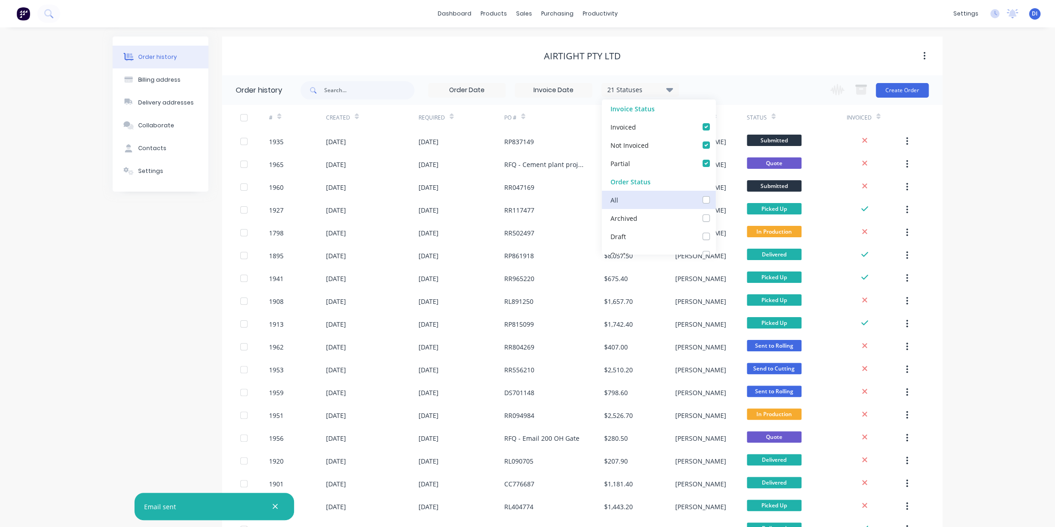
checkbox Recieved_checkbox_2e2c316d-dad9-4651-ac18-e4831fa5ac33undefined "false"
checkbox input "false"
checkbox Up_checkbox_95d94sundefined "false"
click at [351, 95] on input "text" at bounding box center [369, 90] width 90 height 18
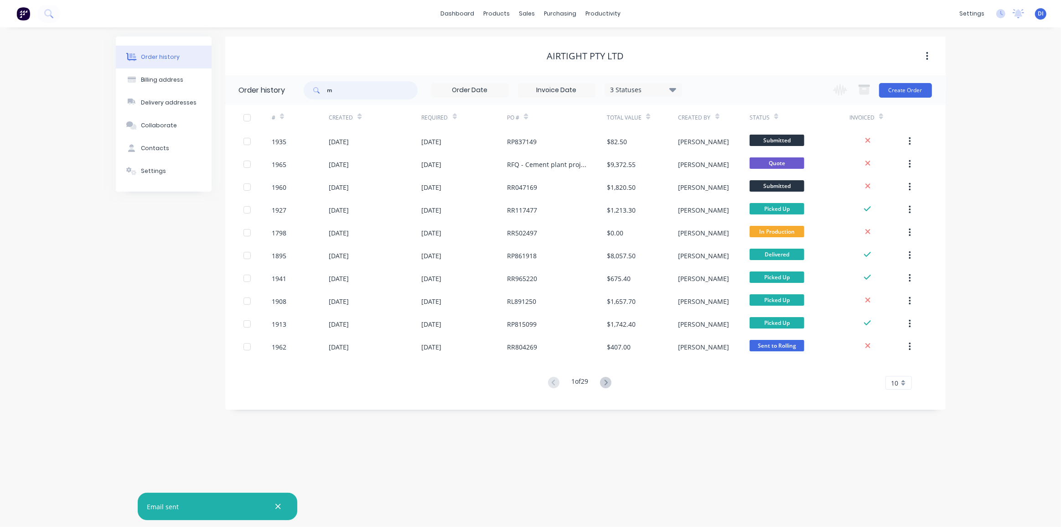
type input "ms"
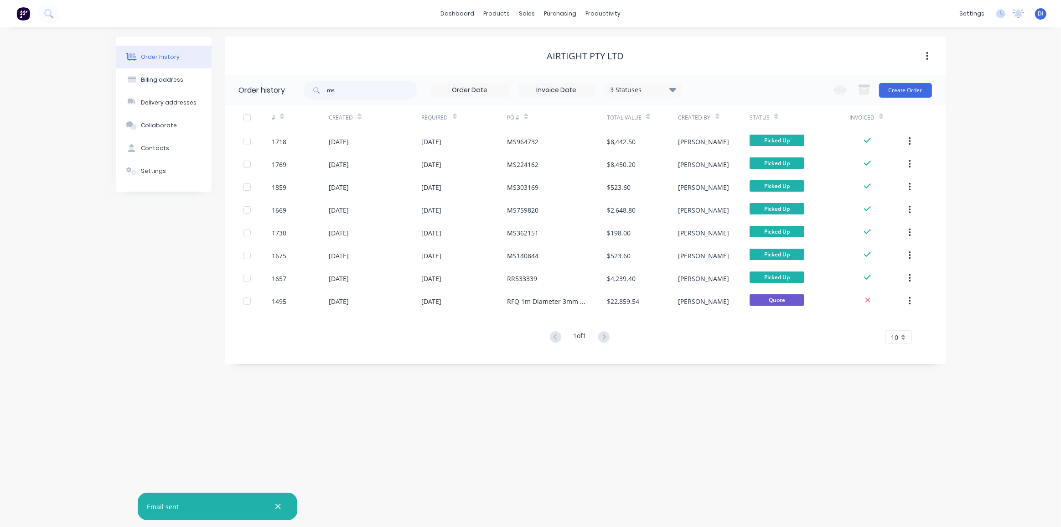
click at [1017, 191] on div "Order history Billing address Delivery addresses Collaborate Contacts Settings …" at bounding box center [530, 276] width 1061 height 499
click at [910, 336] on div "10" at bounding box center [898, 337] width 26 height 14
click at [897, 448] on div "35" at bounding box center [899, 450] width 26 height 16
click at [976, 235] on div "Order history Billing address Delivery addresses Collaborate Contacts Settings …" at bounding box center [530, 276] width 1061 height 499
click at [991, 323] on div "Order history Billing address Delivery addresses Collaborate Contacts Settings …" at bounding box center [530, 276] width 1061 height 499
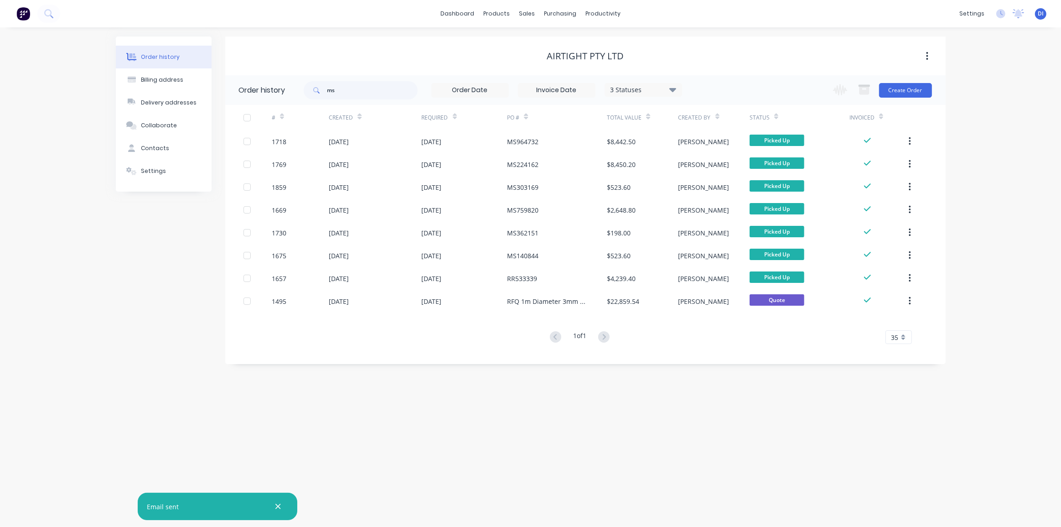
click at [62, 59] on div "Order history Billing address Delivery addresses Collaborate Contacts Settings …" at bounding box center [530, 276] width 1061 height 499
click at [46, 14] on icon at bounding box center [48, 13] width 9 height 9
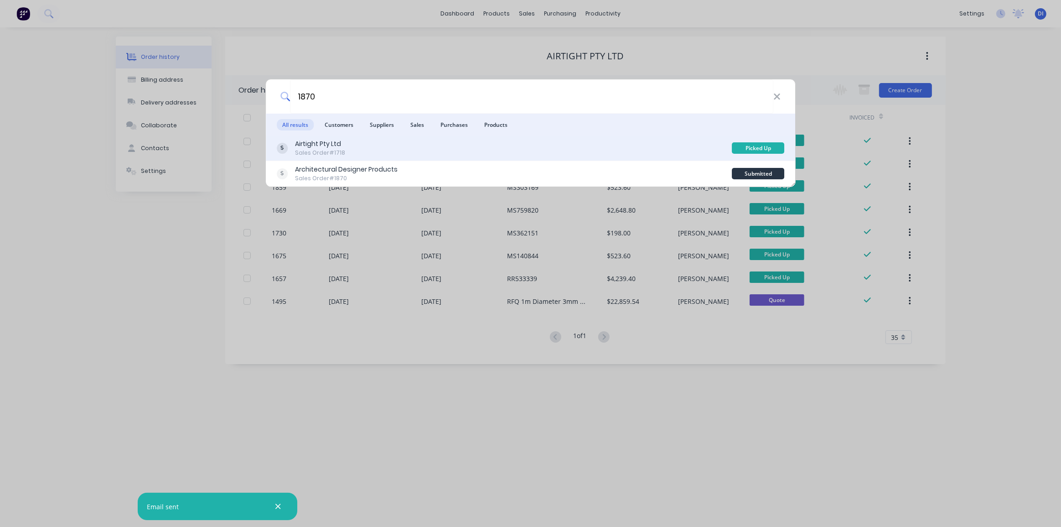
type input "1870"
click at [356, 148] on div "Airtight Pty Ltd Sales Order #1718" at bounding box center [504, 148] width 455 height 18
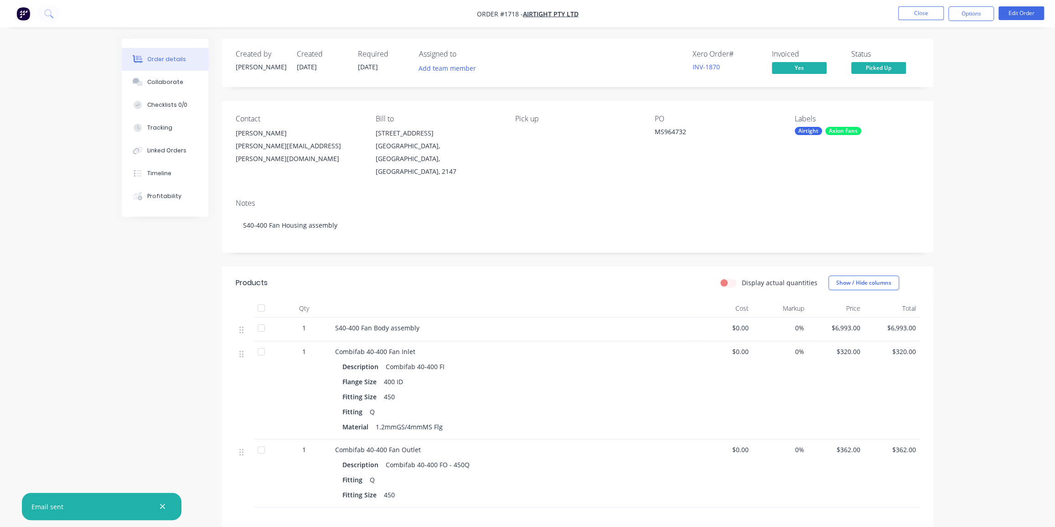
click at [968, 289] on div "Order details Collaborate Checklists 0/0 Tracking Linked Orders Timeline Profit…" at bounding box center [527, 334] width 1055 height 669
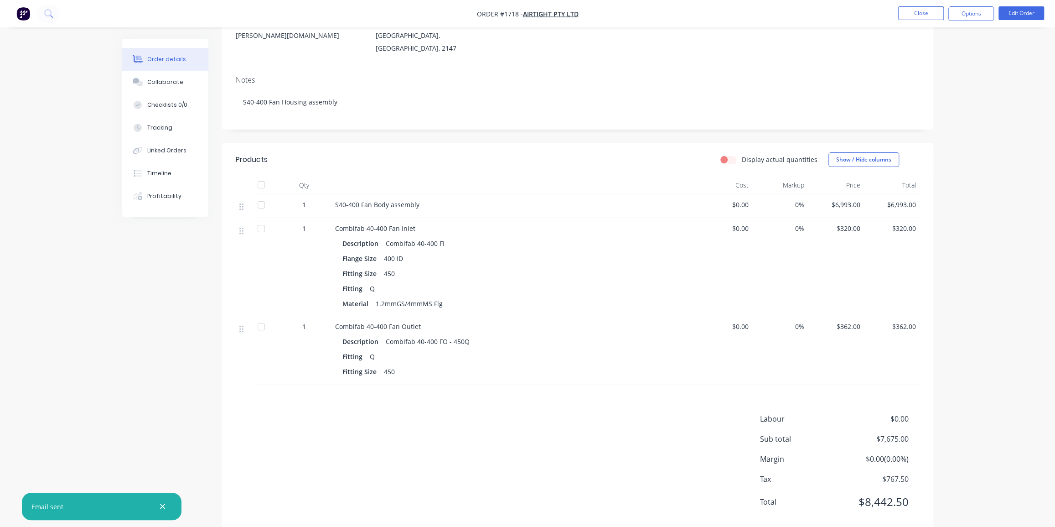
scroll to position [83, 0]
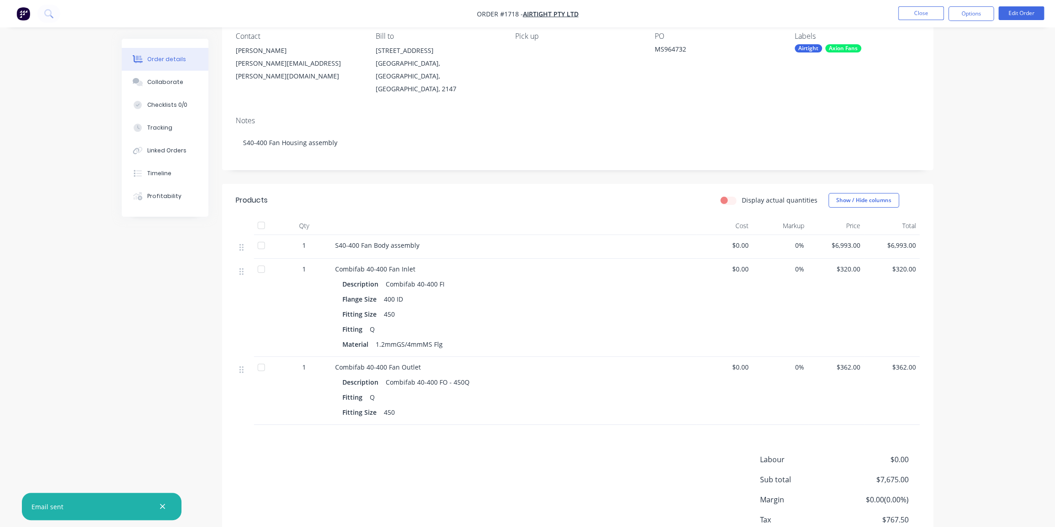
click at [989, 63] on div "Order details Collaborate Checklists 0/0 Tracking Linked Orders Timeline Profit…" at bounding box center [527, 251] width 1055 height 669
click at [985, 148] on div "Order details Collaborate Checklists 0/0 Tracking Linked Orders Timeline Profit…" at bounding box center [527, 251] width 1055 height 669
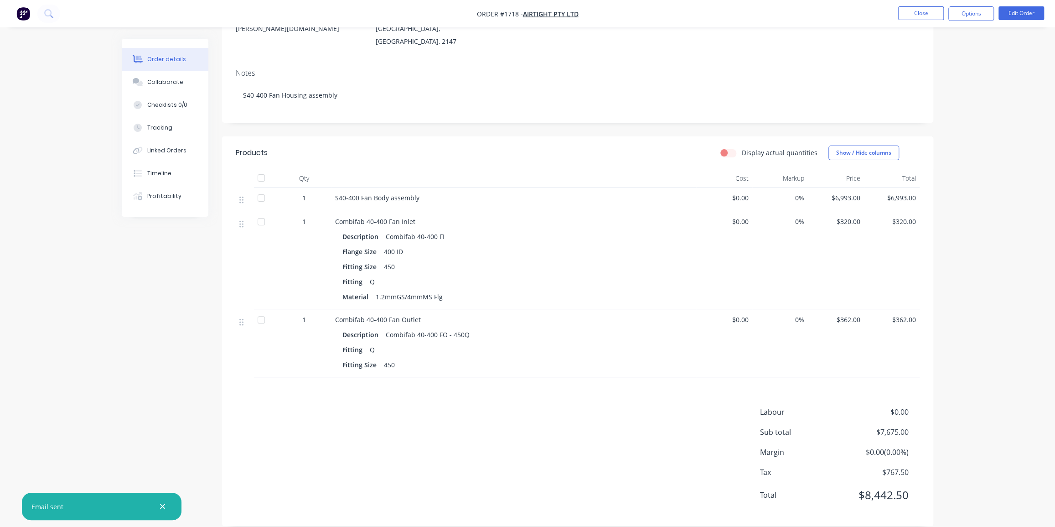
click at [962, 182] on div "Order details Collaborate Checklists 0/0 Tracking Linked Orders Timeline Profit…" at bounding box center [527, 204] width 1055 height 669
click at [146, 173] on button "Timeline" at bounding box center [165, 173] width 87 height 23
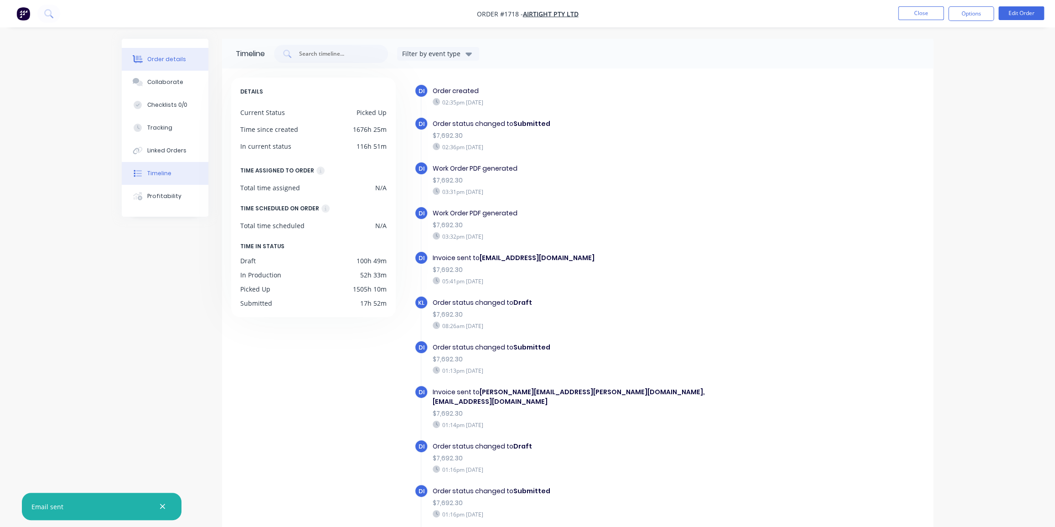
click at [153, 57] on div "Order details" at bounding box center [166, 59] width 39 height 8
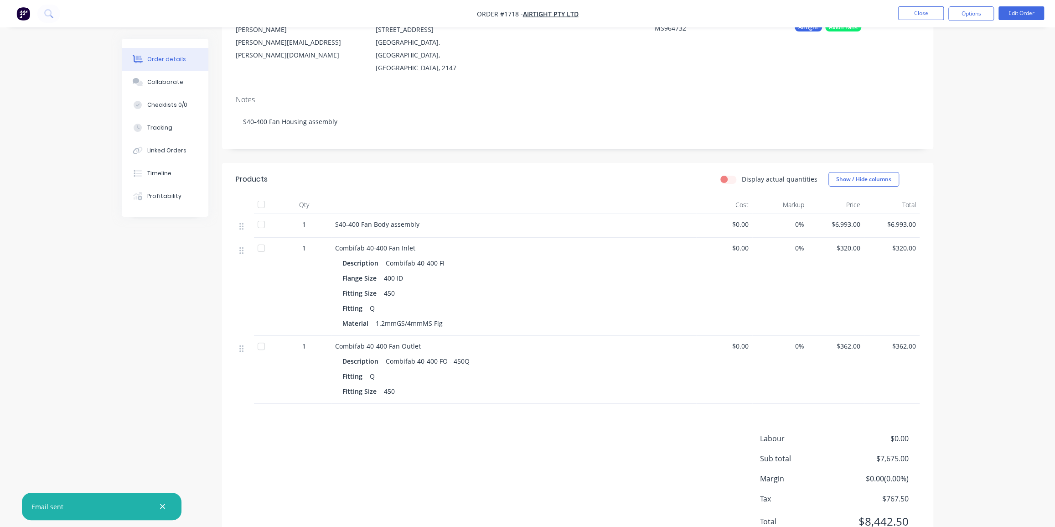
scroll to position [124, 0]
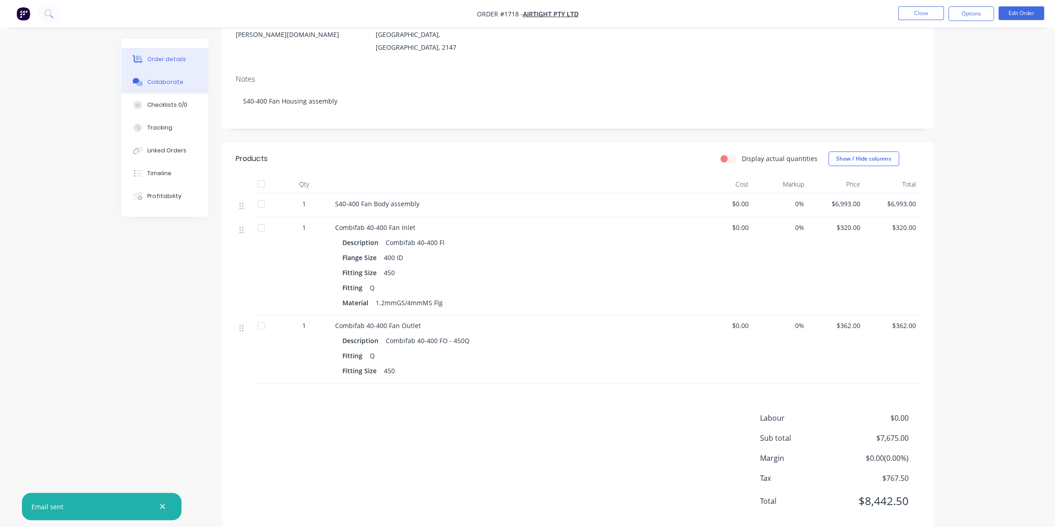
click at [155, 82] on div "Collaborate" at bounding box center [165, 82] width 36 height 8
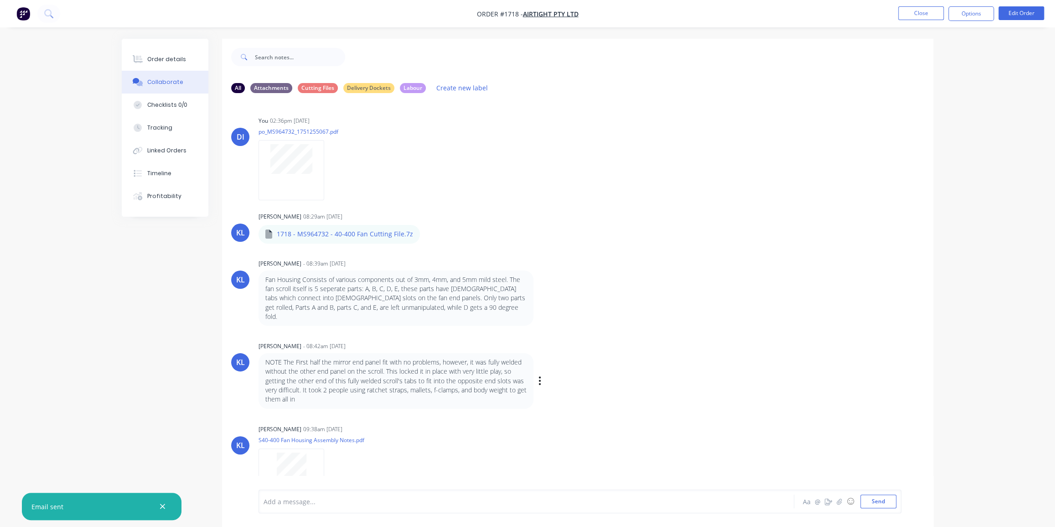
scroll to position [13, 0]
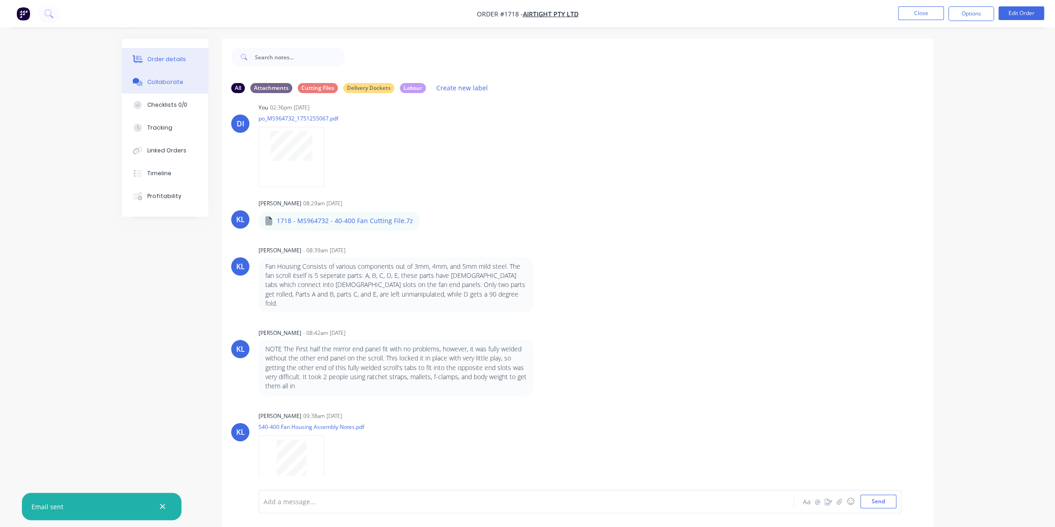
click at [147, 59] on div "Order details" at bounding box center [166, 59] width 39 height 8
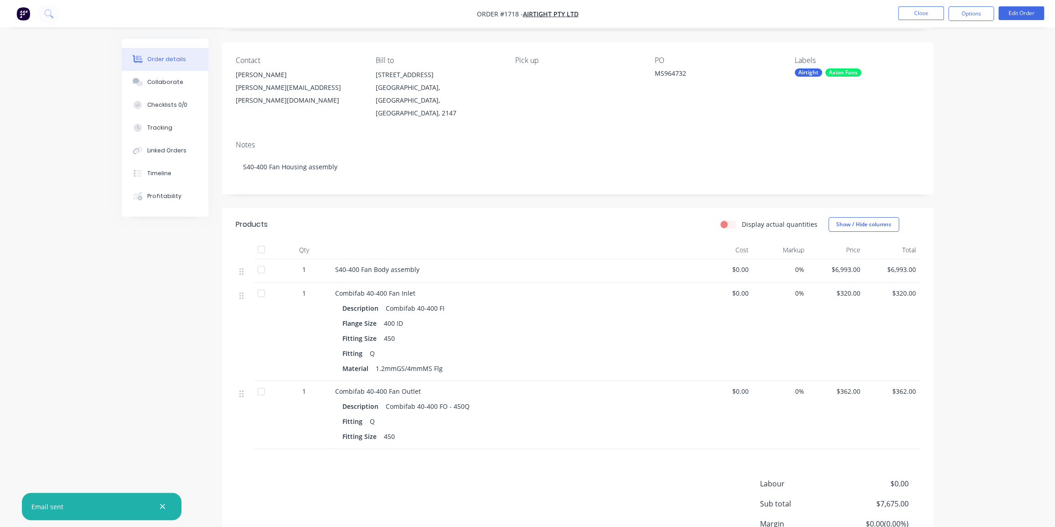
scroll to position [83, 0]
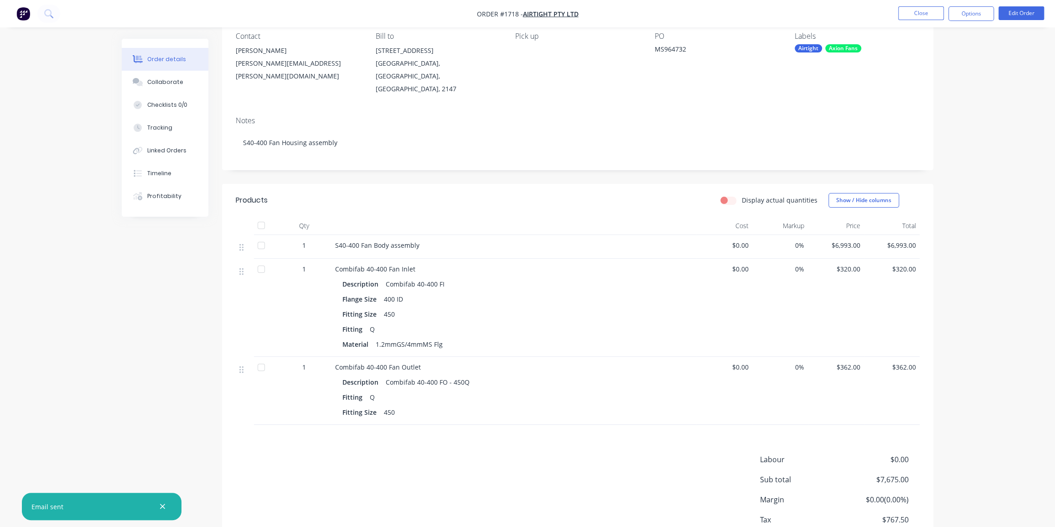
click at [161, 505] on icon "button" at bounding box center [162, 506] width 5 height 5
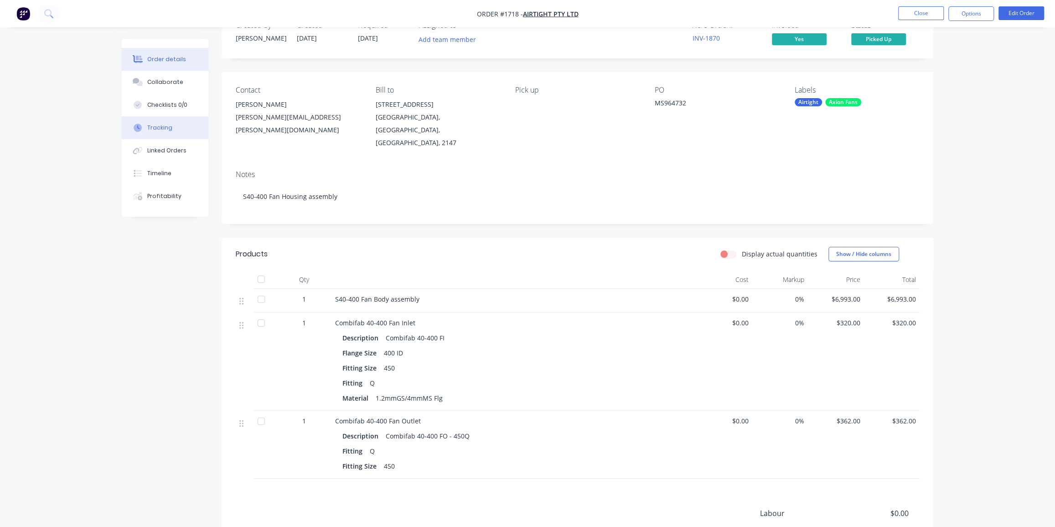
scroll to position [0, 0]
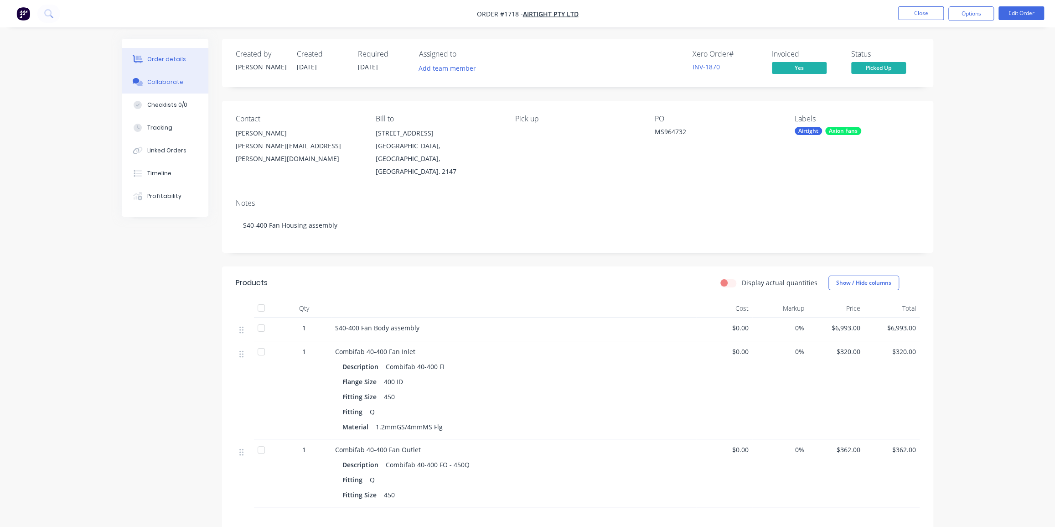
click at [150, 80] on div "Collaborate" at bounding box center [165, 82] width 36 height 8
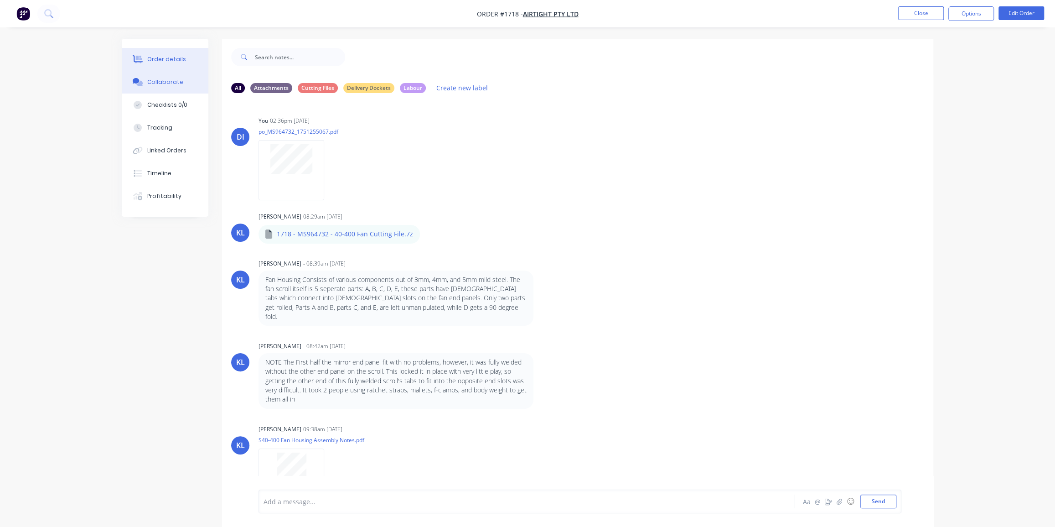
click at [165, 62] on div "Order details" at bounding box center [166, 59] width 39 height 8
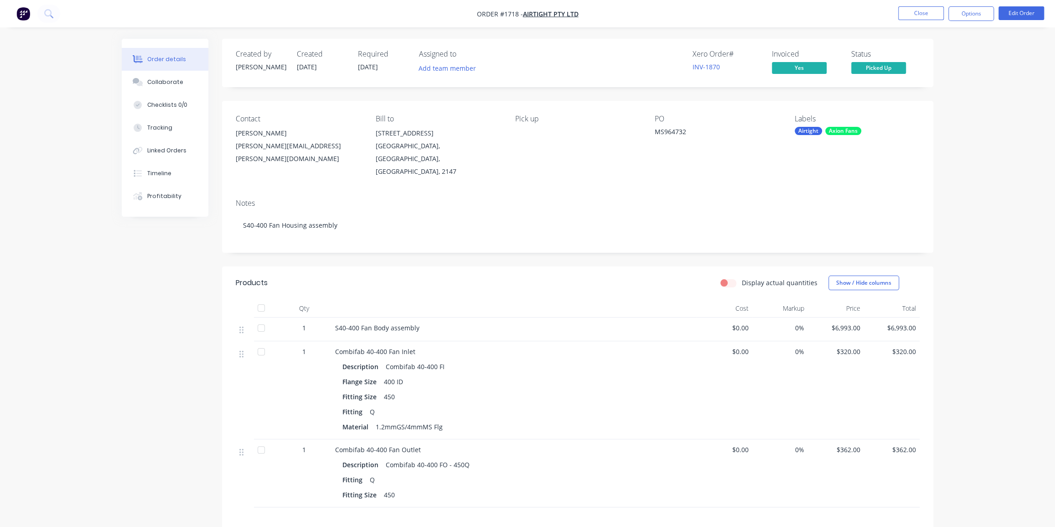
click at [957, 219] on div "Order details Collaborate Checklists 0/0 Tracking Linked Orders Timeline Profit…" at bounding box center [527, 334] width 1055 height 669
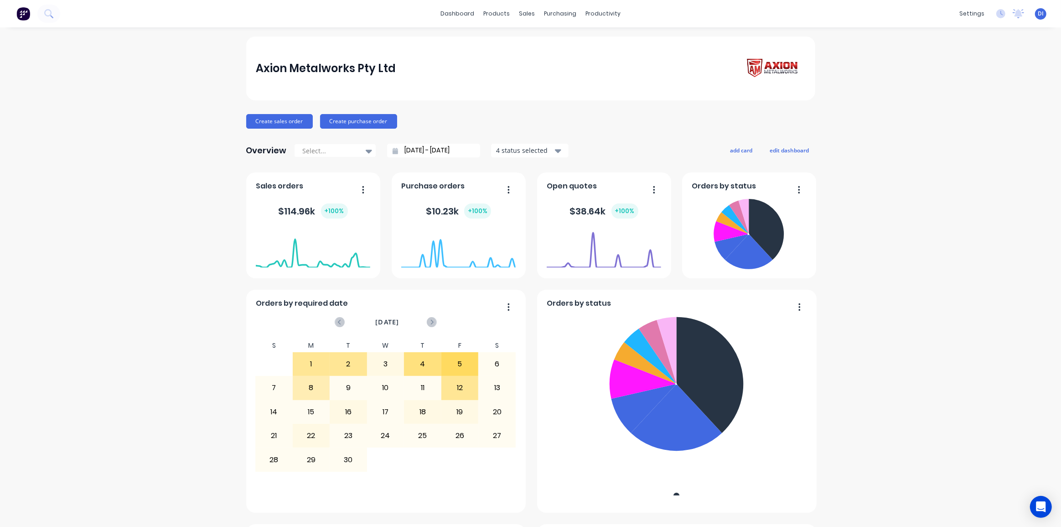
click at [48, 13] on icon at bounding box center [48, 13] width 9 height 9
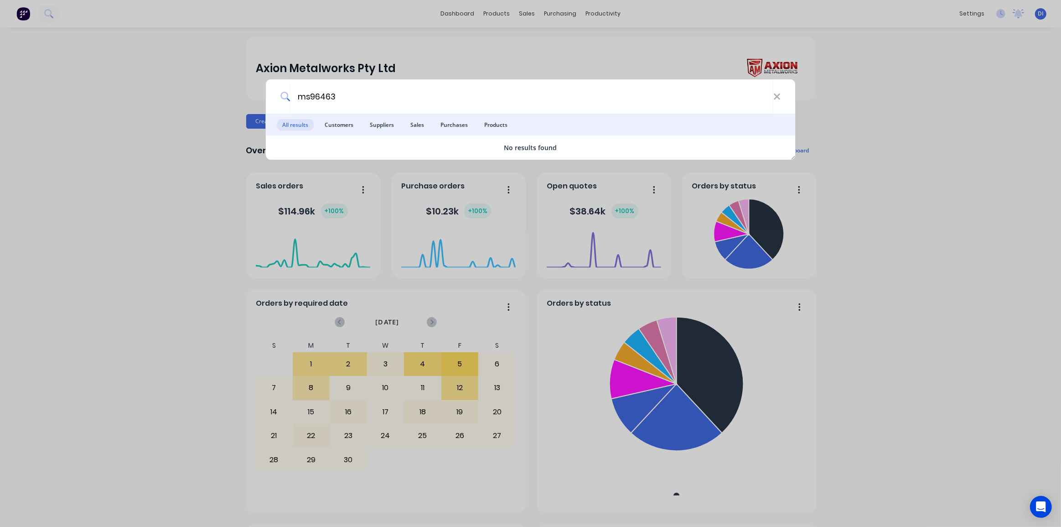
drag, startPoint x: 346, startPoint y: 93, endPoint x: 288, endPoint y: 93, distance: 58.4
click at [287, 92] on div "ms96463" at bounding box center [531, 96] width 530 height 34
click at [464, 92] on input "ms96463" at bounding box center [531, 96] width 483 height 34
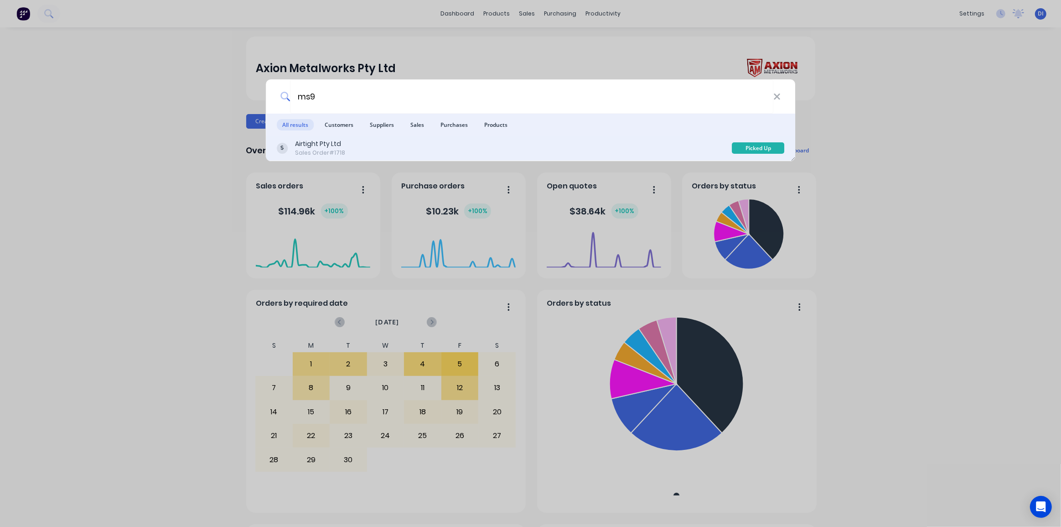
type input "ms9"
click at [376, 148] on div "Airtight Pty Ltd Sales Order #1718" at bounding box center [504, 148] width 455 height 18
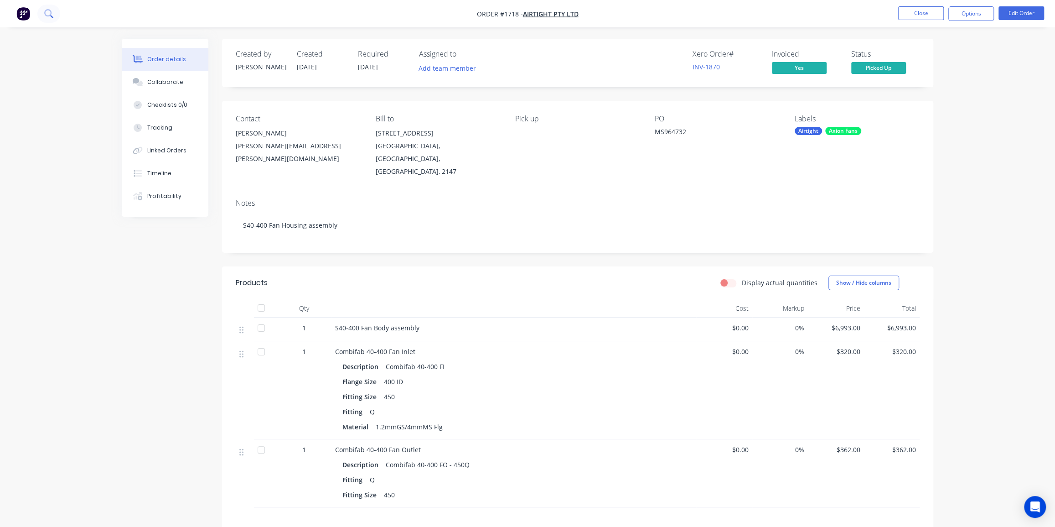
click at [51, 16] on icon at bounding box center [51, 16] width 3 height 3
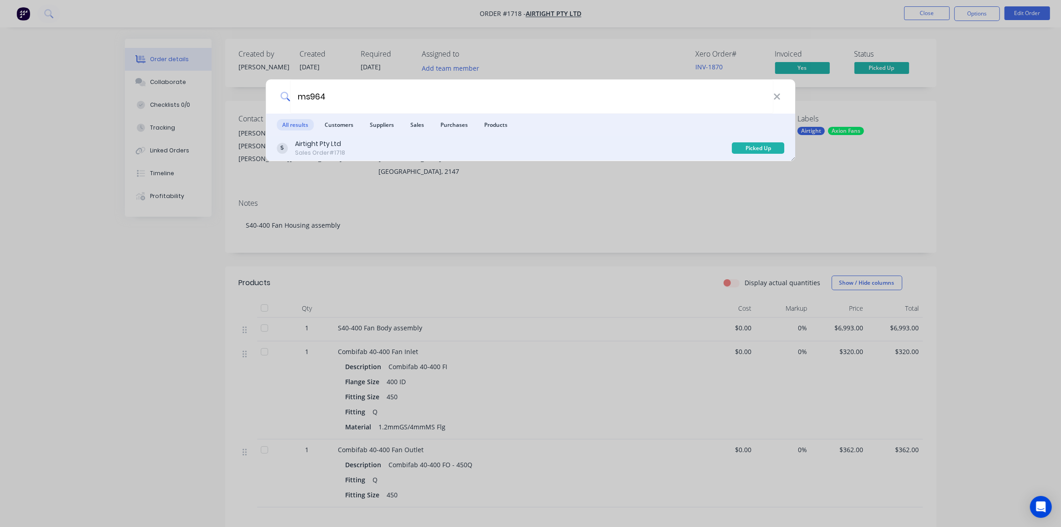
type input "ms964"
click at [471, 150] on div "Airtight Pty Ltd Sales Order #1718" at bounding box center [504, 148] width 455 height 18
